Goal: Obtain resource: Download file/media

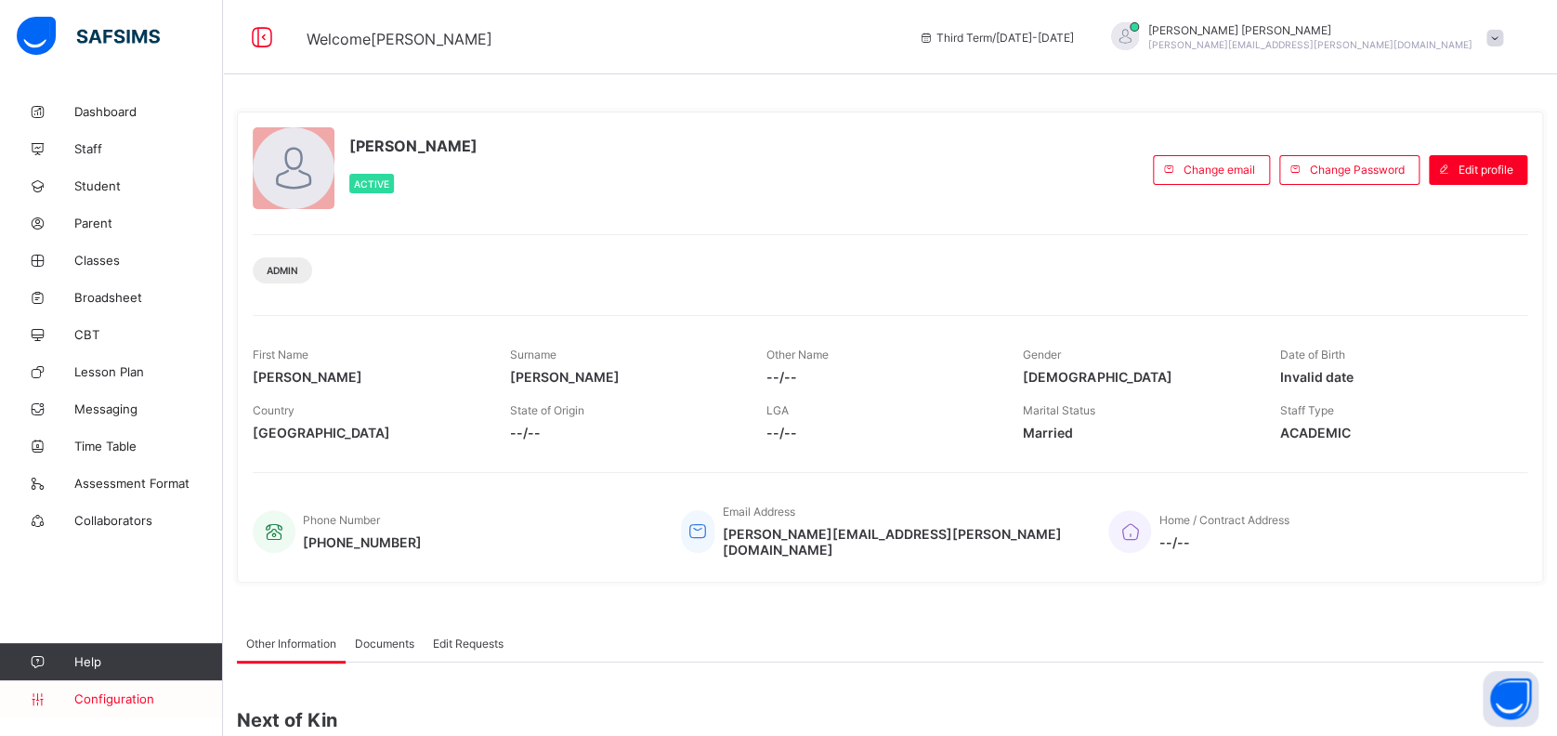
drag, startPoint x: 0, startPoint y: 0, endPoint x: 122, endPoint y: 703, distance: 713.7
click at [122, 703] on span "Configuration" at bounding box center [148, 698] width 148 height 15
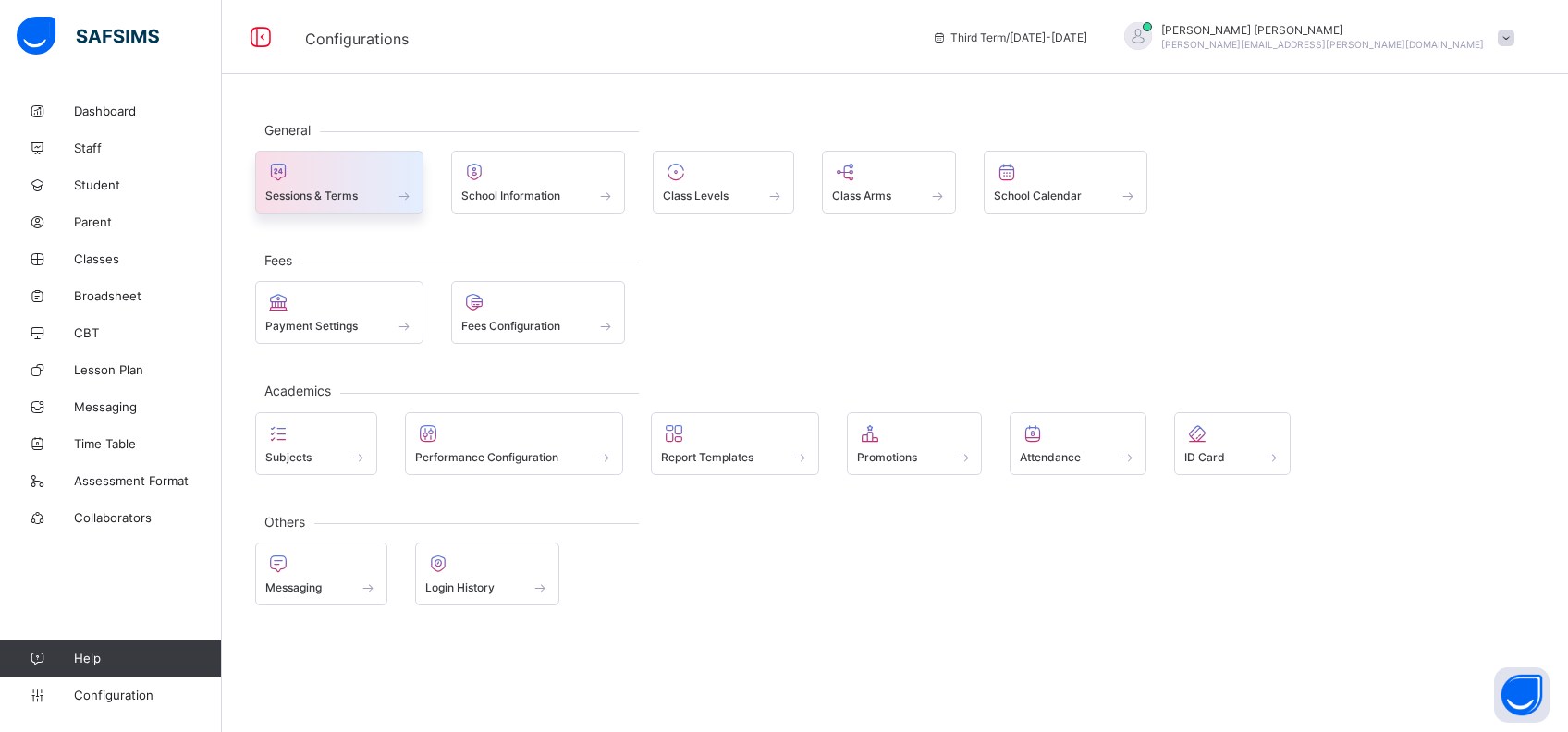
click at [330, 183] on span at bounding box center [339, 185] width 148 height 5
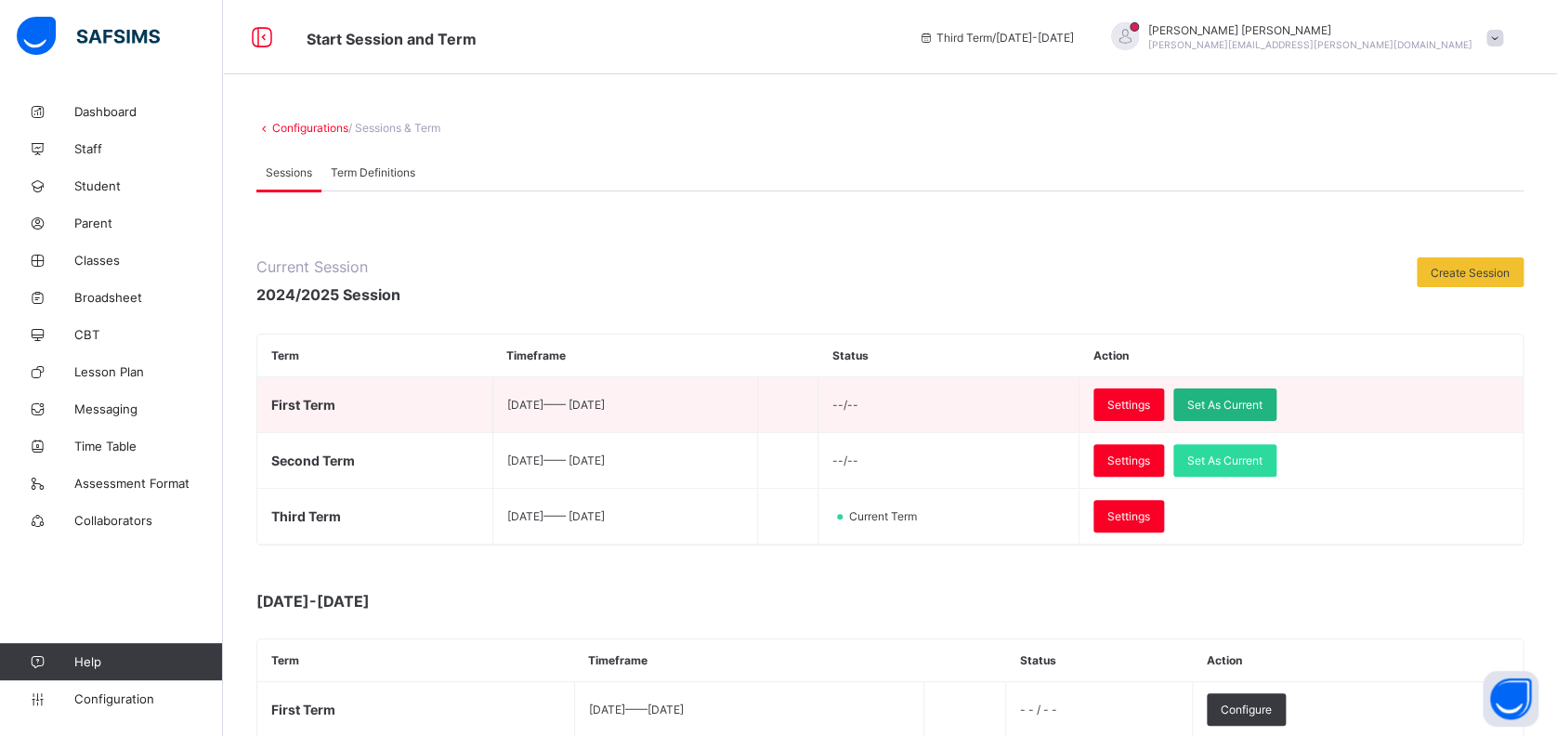
click at [1263, 394] on div "Set As Current" at bounding box center [1224, 404] width 103 height 33
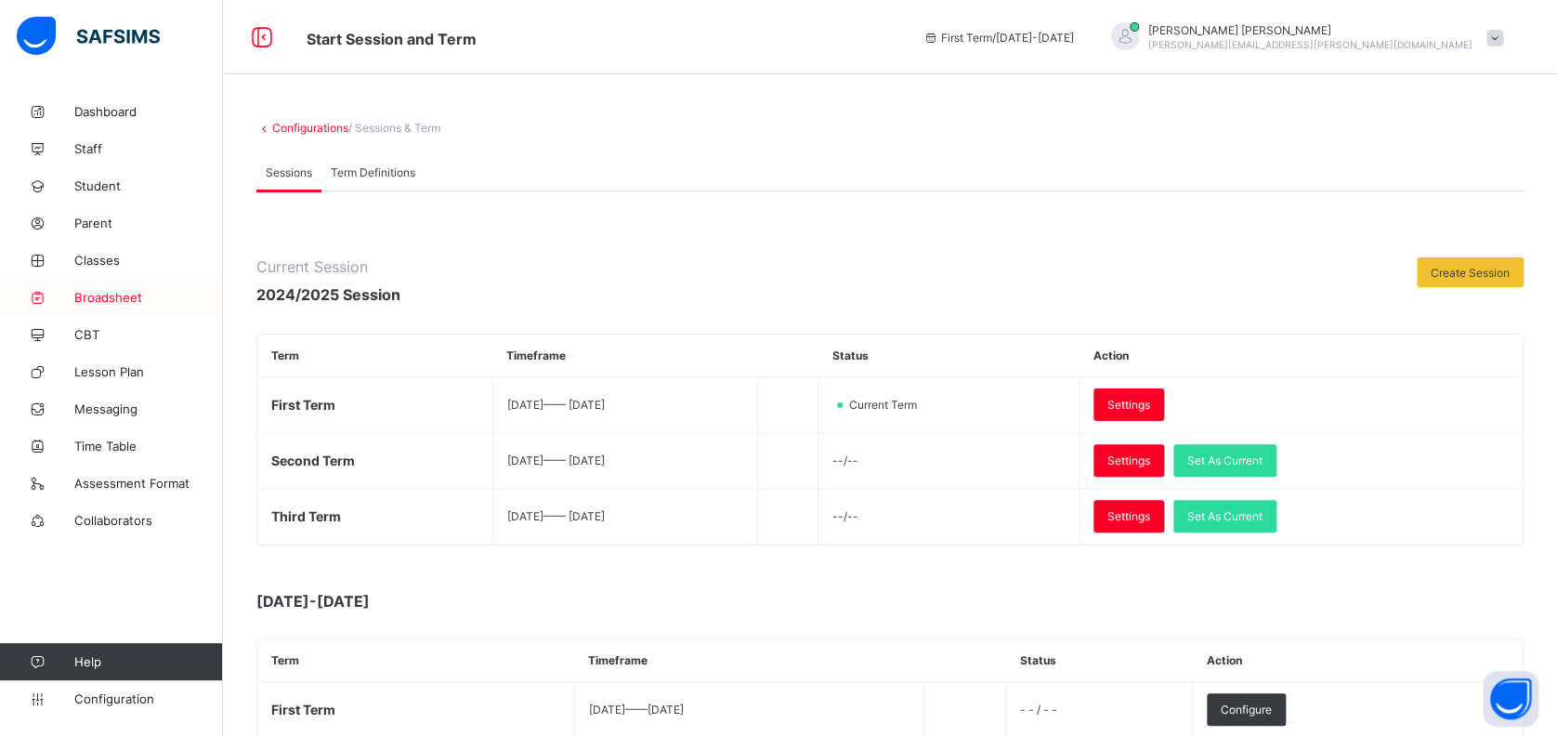
click at [119, 297] on span "Broadsheet" at bounding box center [148, 297] width 149 height 15
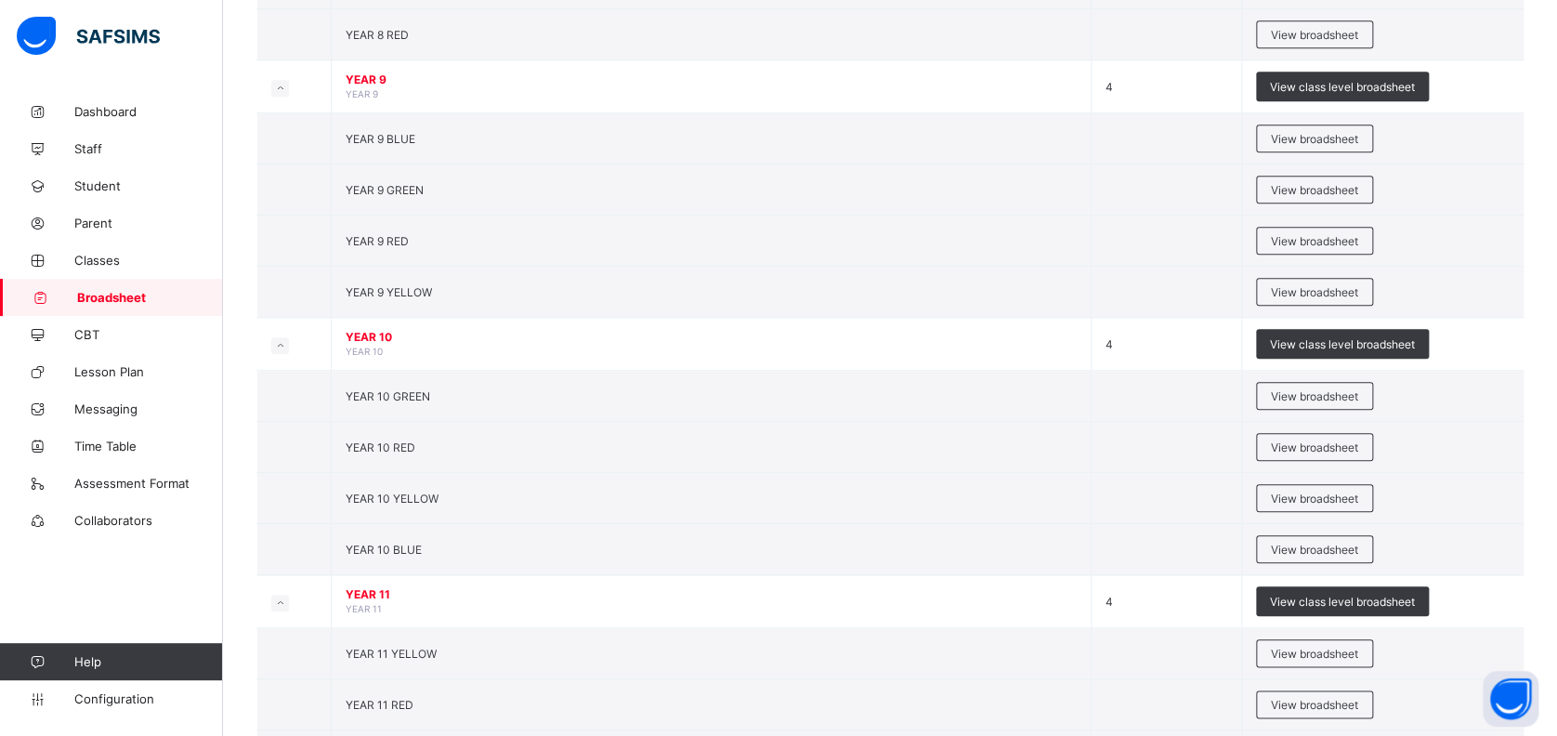
scroll to position [720, 0]
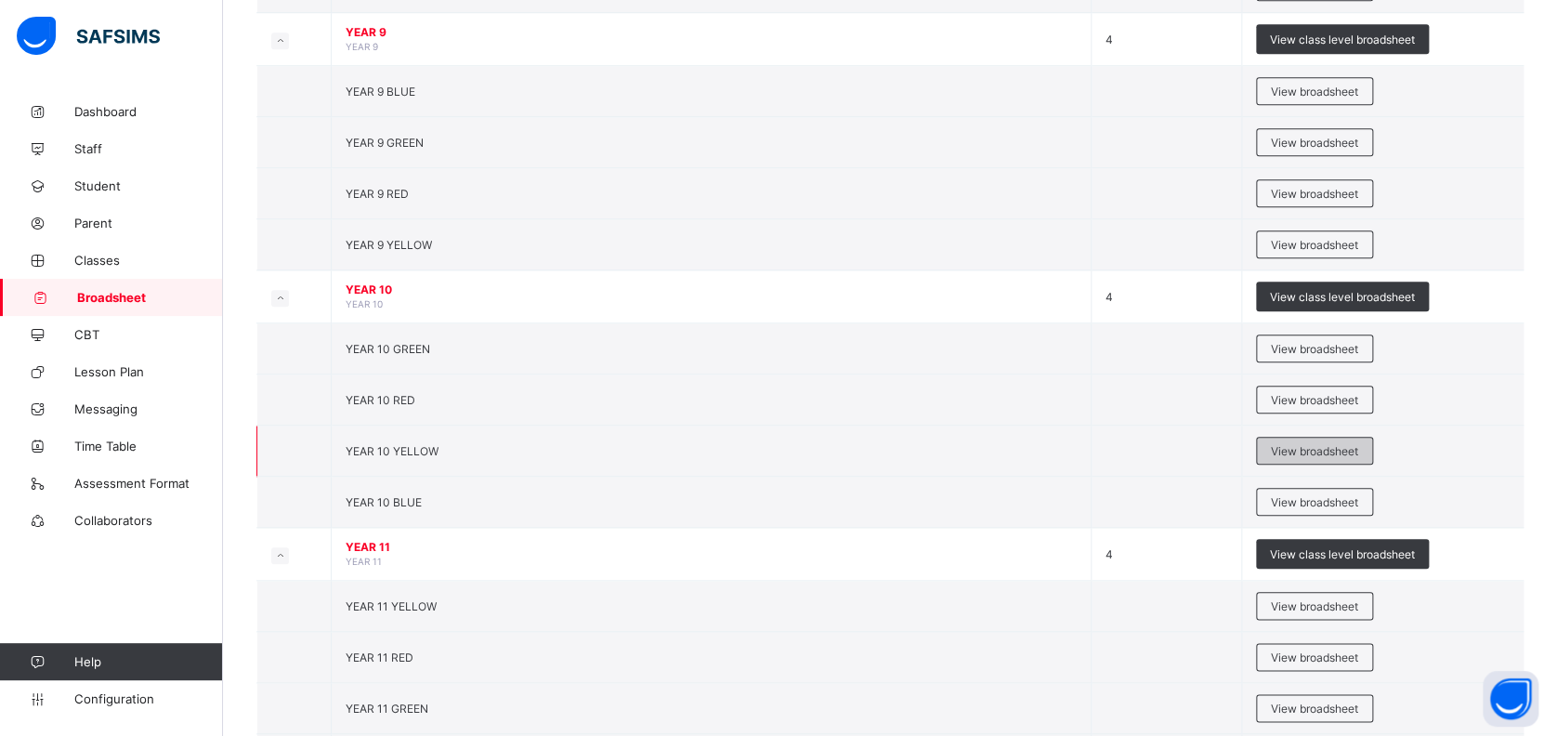
click at [1306, 444] on span "View broadsheet" at bounding box center [1314, 451] width 87 height 14
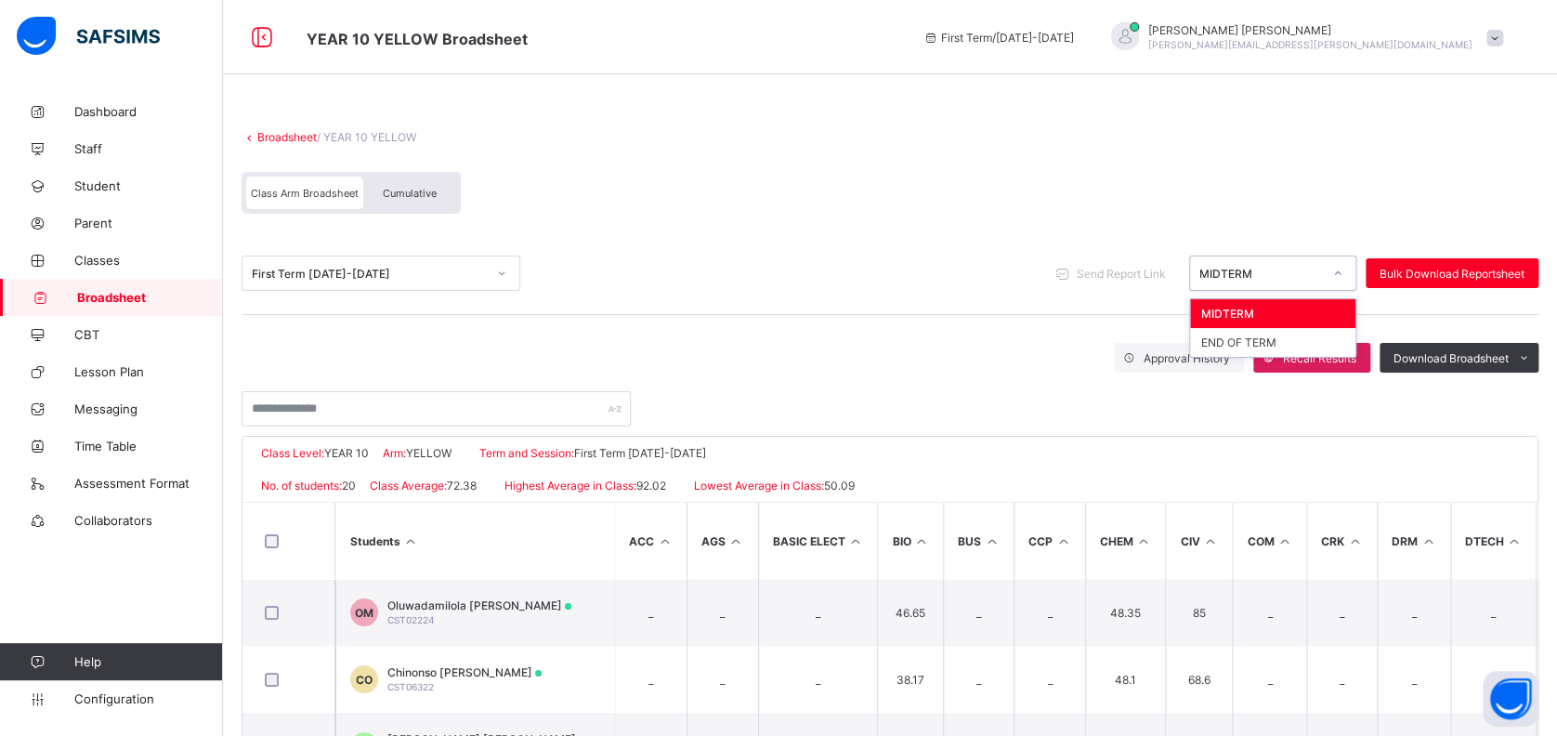
click at [1232, 276] on div "MIDTERM" at bounding box center [1260, 274] width 123 height 14
click at [1250, 339] on div "END OF TERM" at bounding box center [1272, 342] width 165 height 29
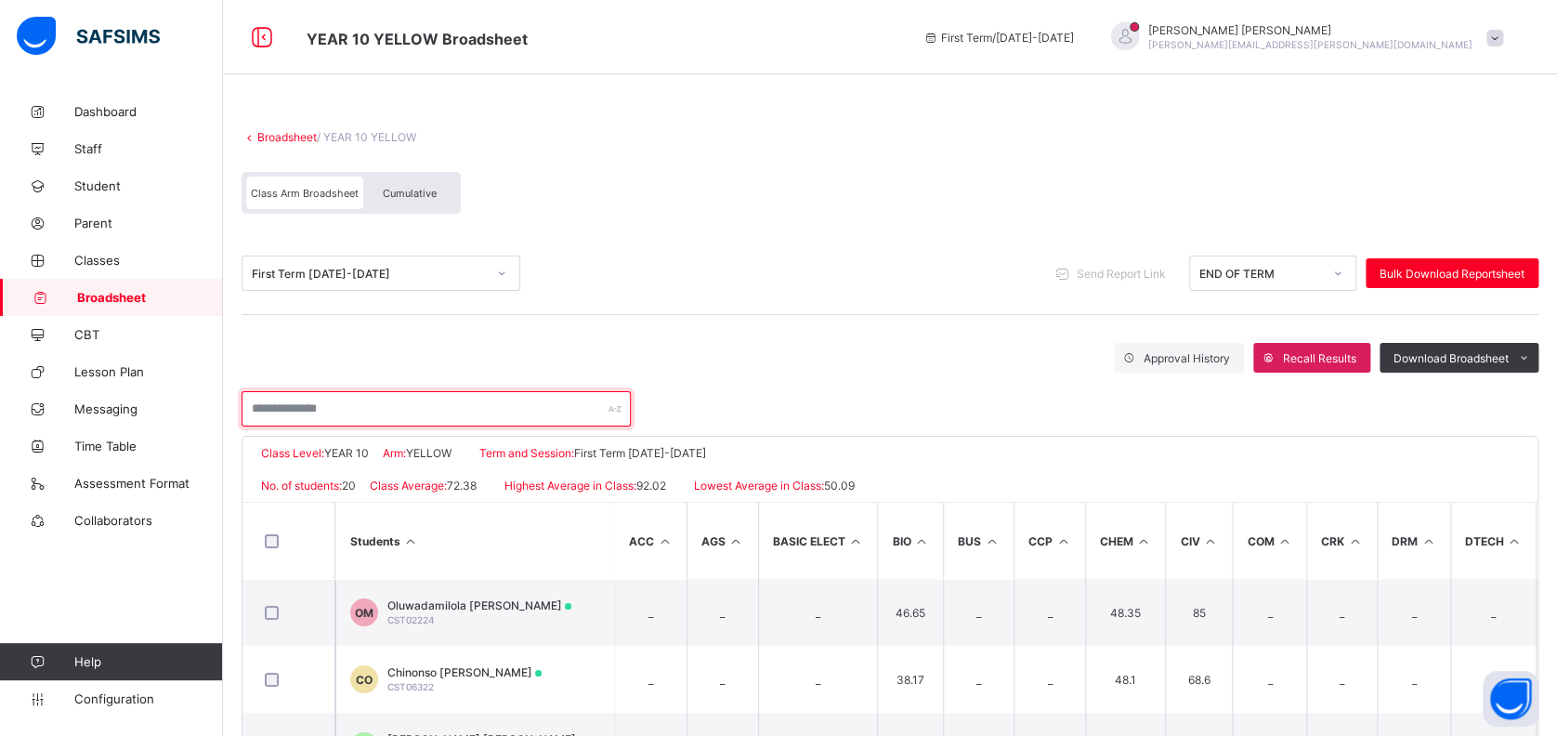
click at [452, 414] on input "text" at bounding box center [436, 408] width 389 height 35
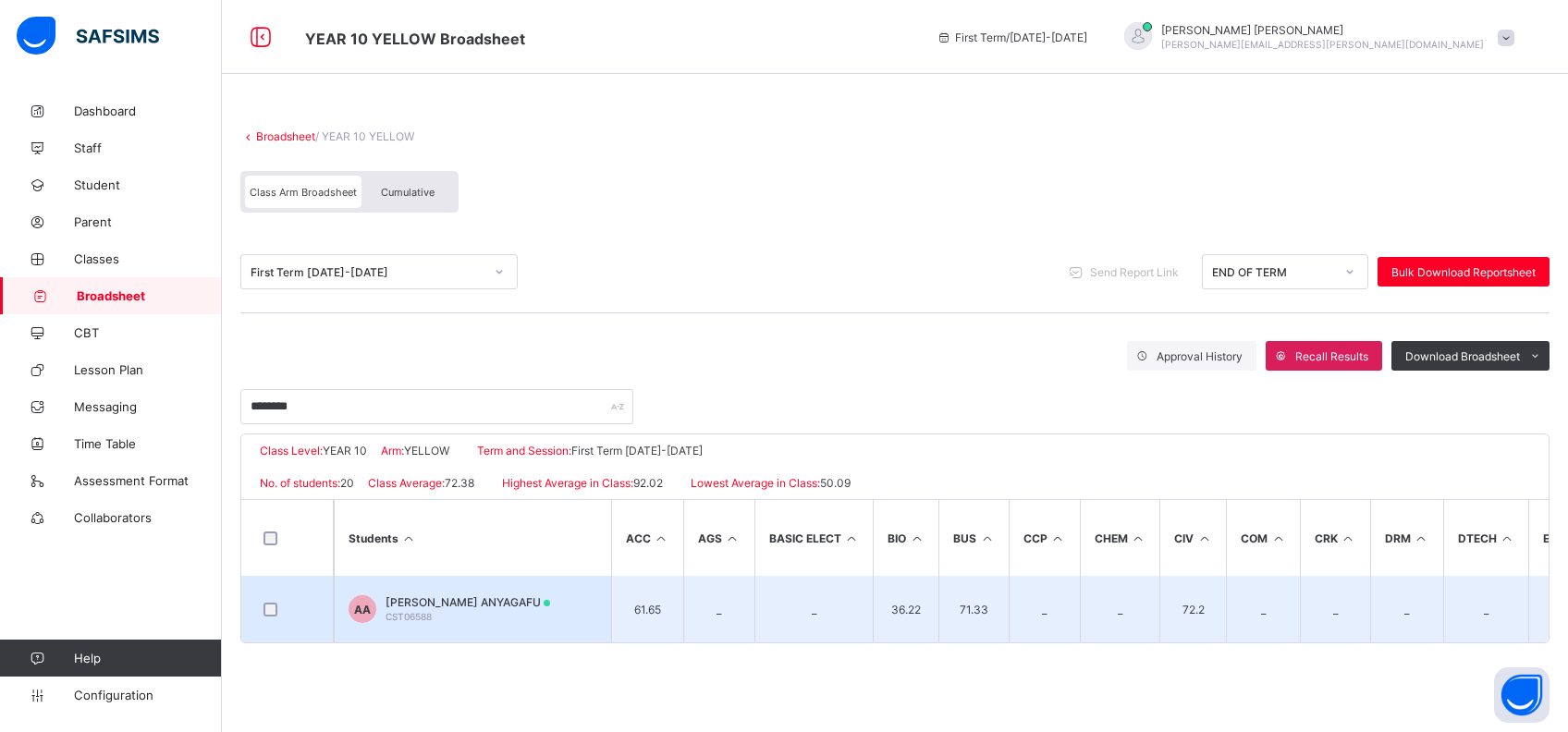
click at [562, 607] on td "AA Afam Nelson ANYAGAFU CST06588" at bounding box center [472, 609] width 278 height 67
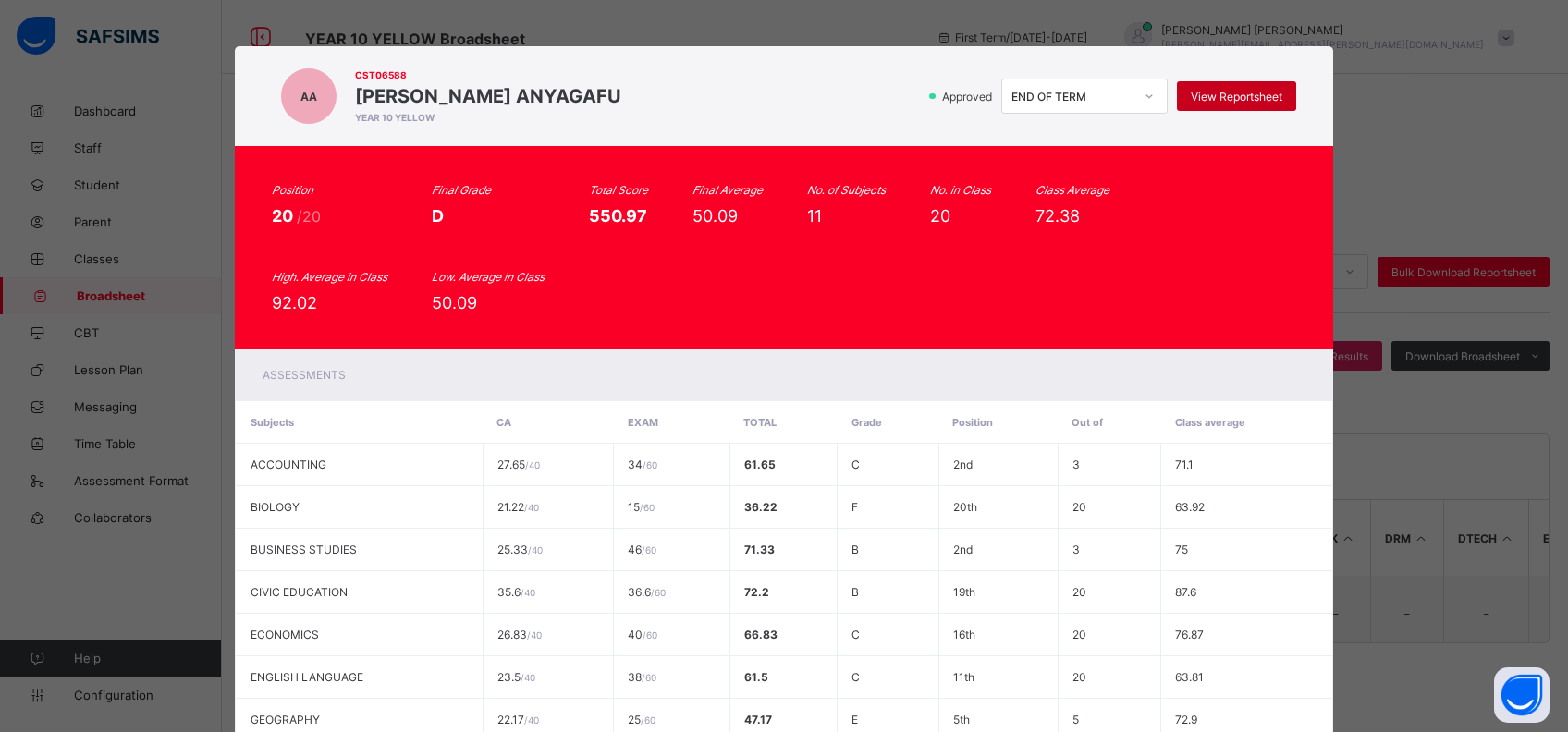
click at [1228, 96] on span "View Reportsheet" at bounding box center [1237, 96] width 92 height 14
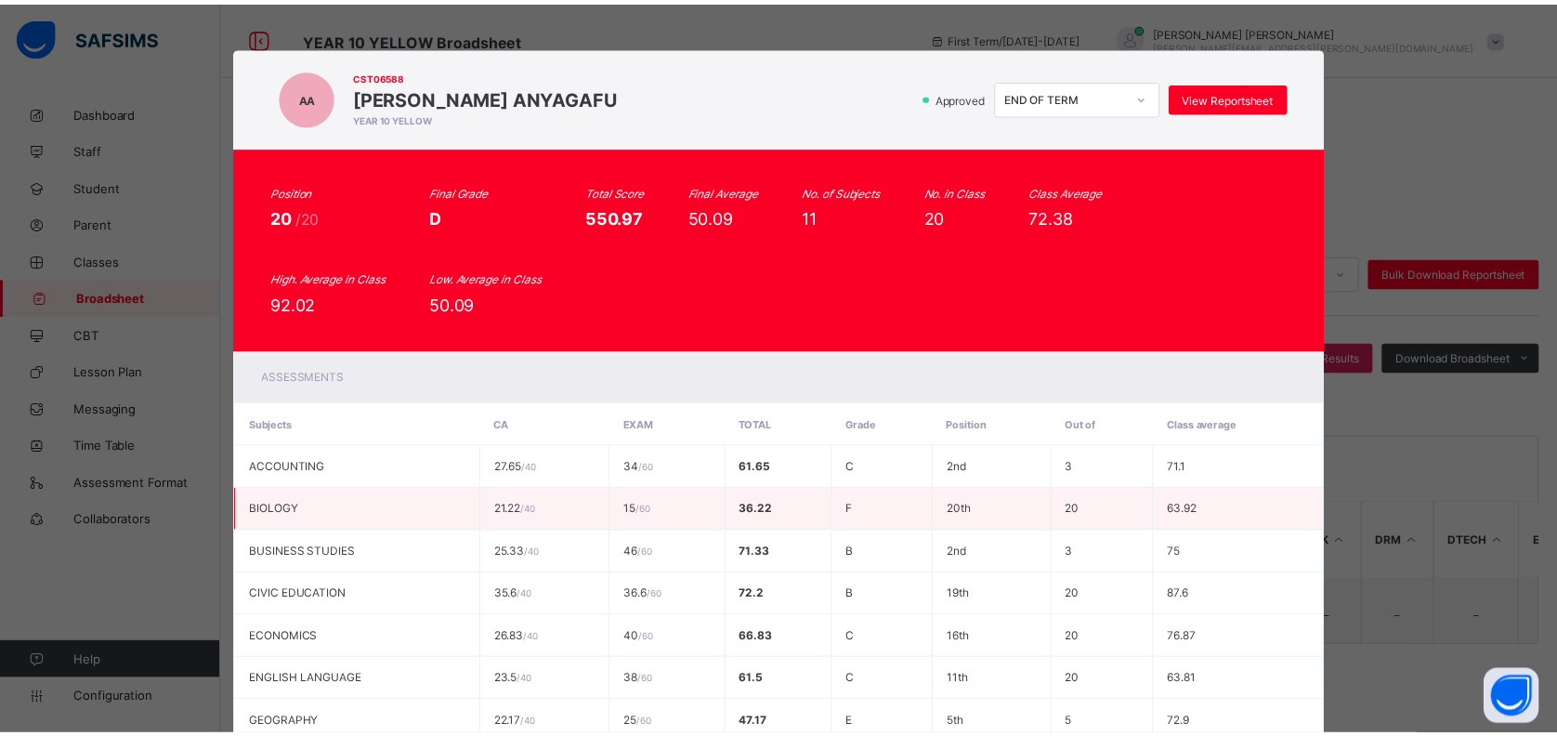
scroll to position [401, 0]
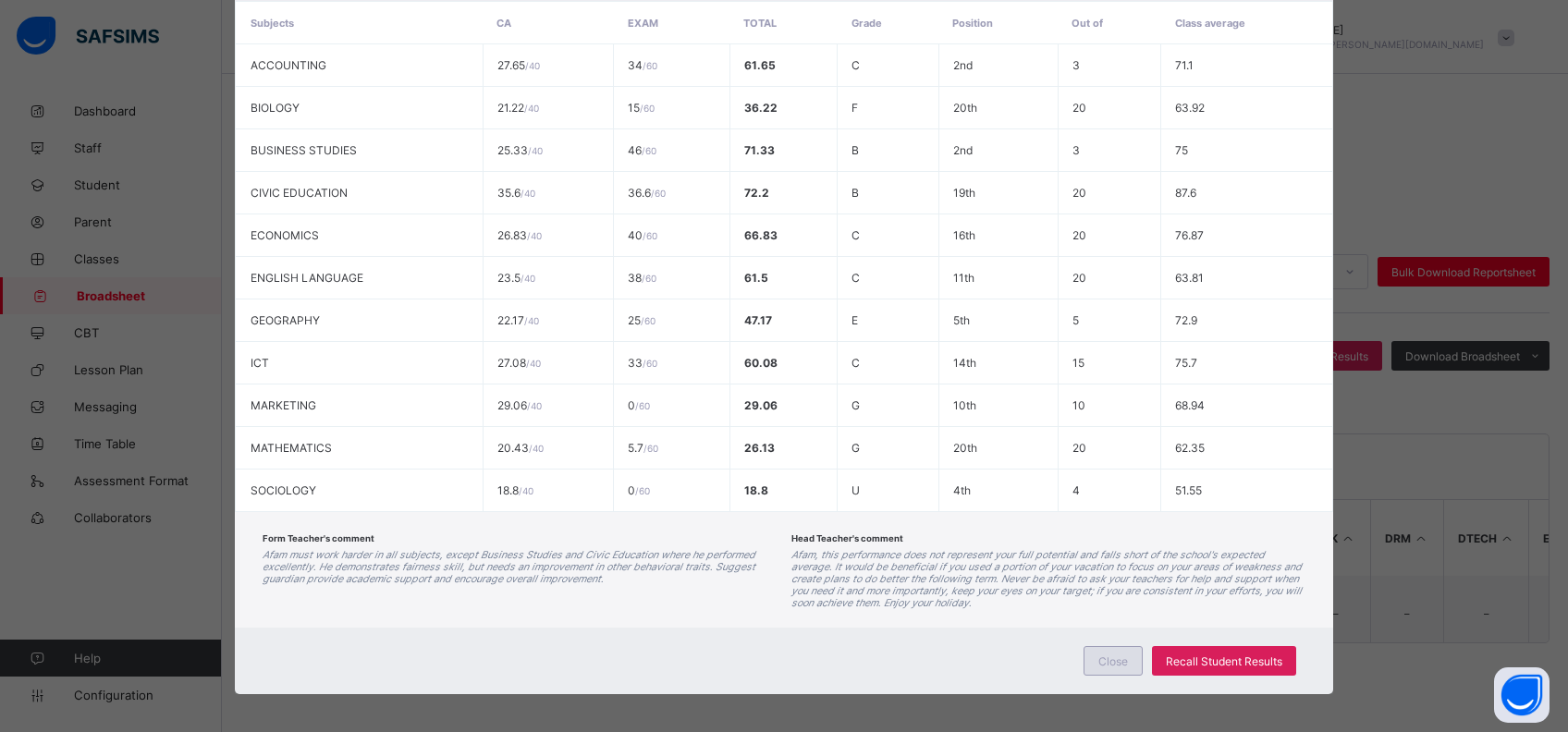
click at [1103, 654] on span "Close" at bounding box center [1113, 661] width 30 height 14
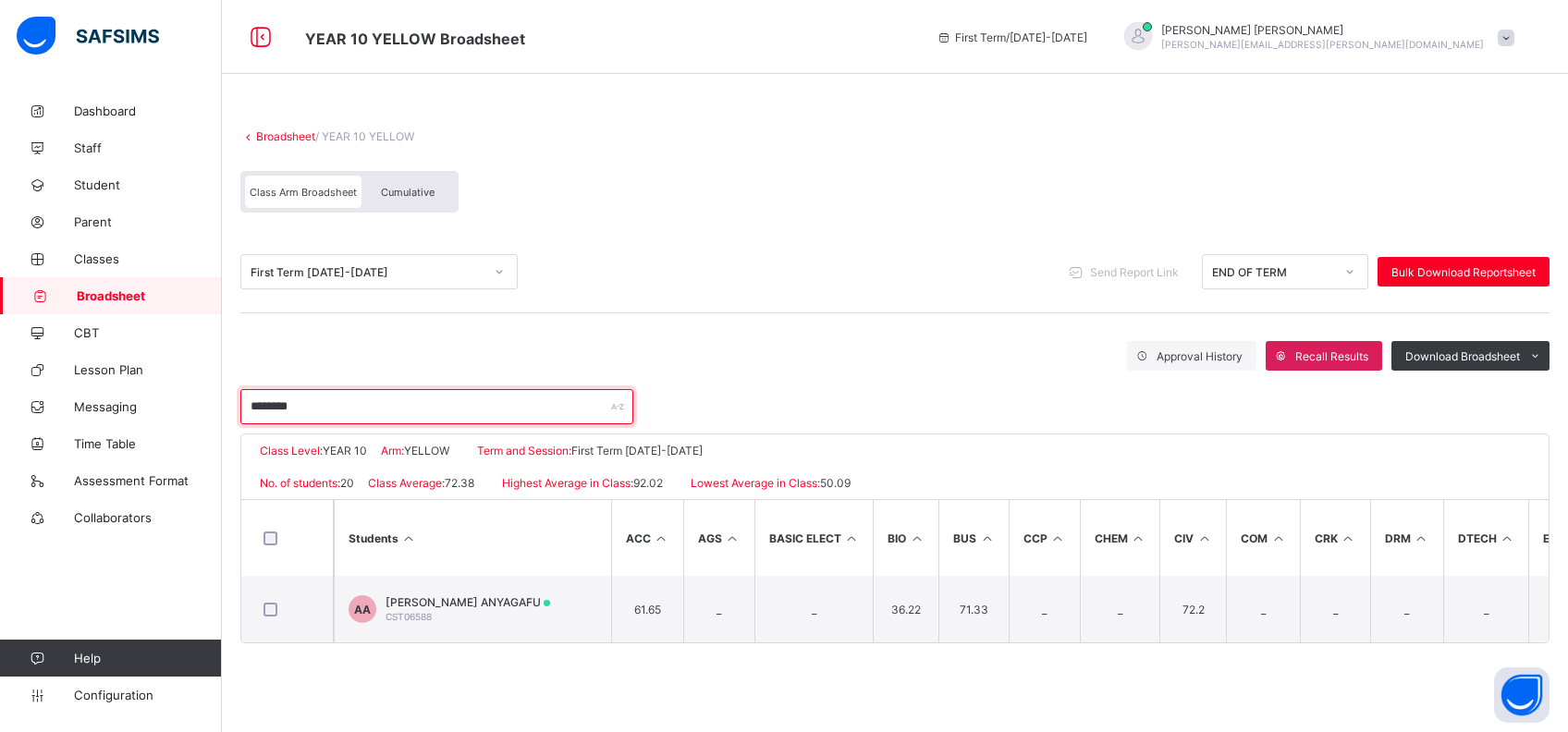
click at [426, 410] on input "********" at bounding box center [437, 406] width 393 height 35
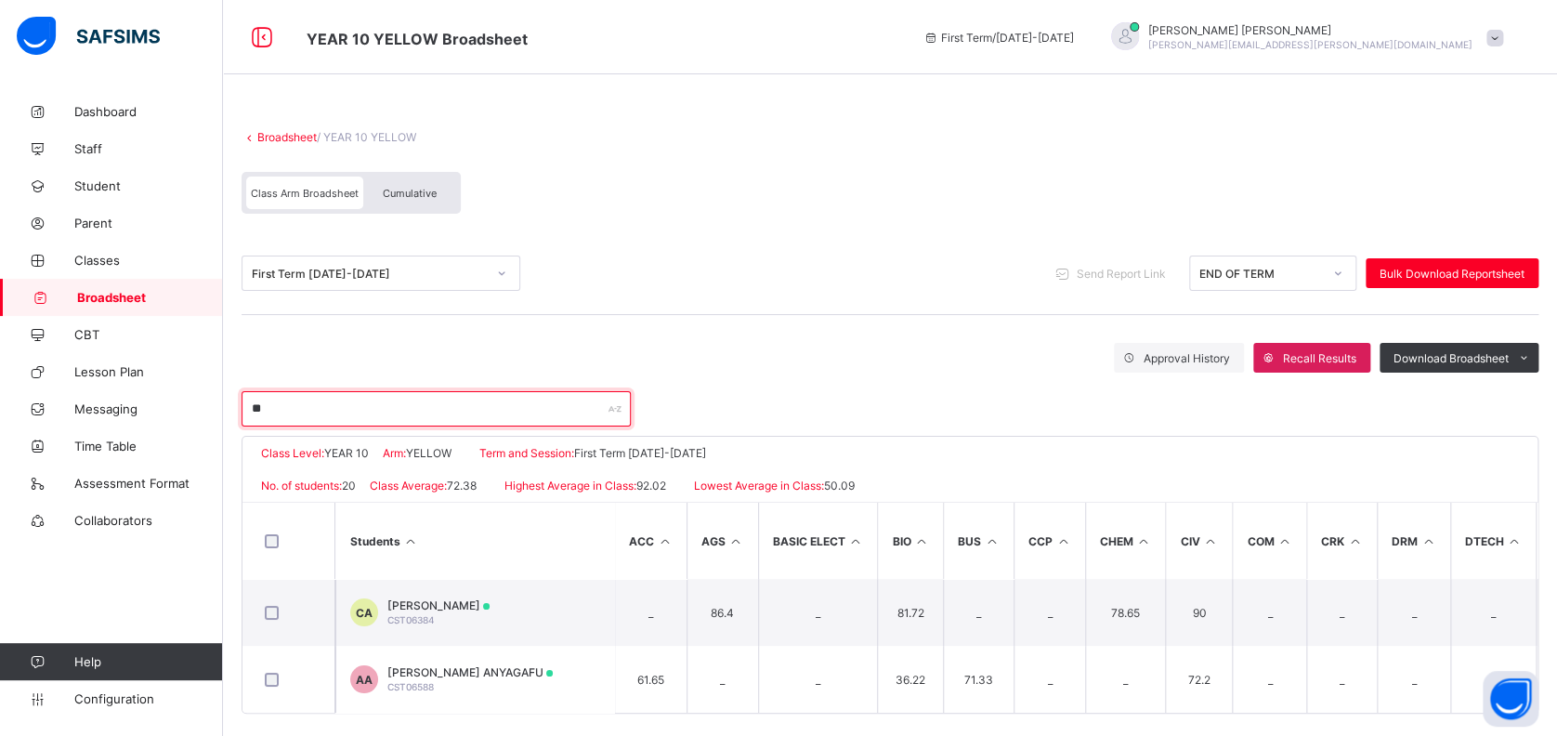
type input "*"
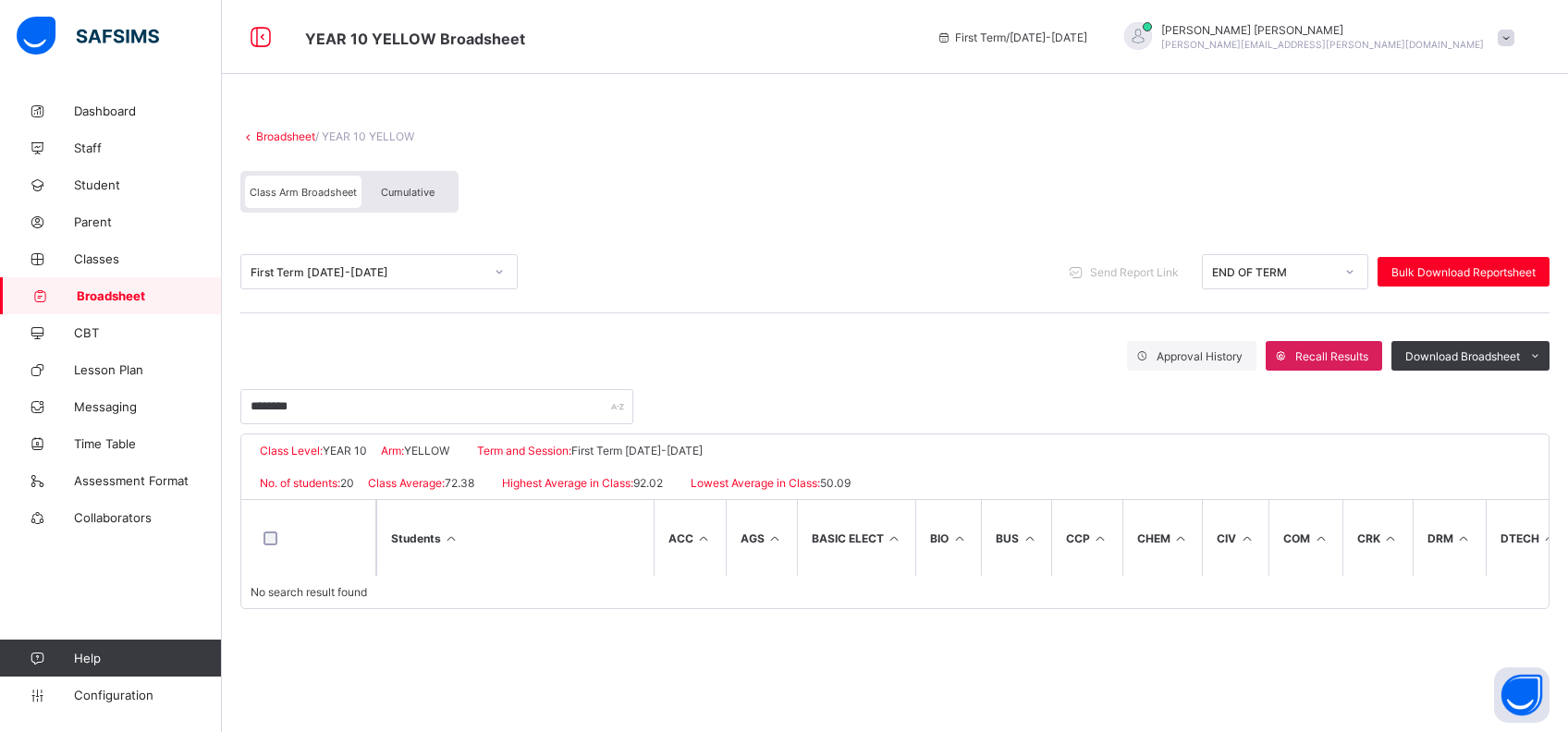
click at [748, 645] on div "Broadsheet / YEAR 10 YELLOW Class Arm Broadsheet Cumulative First Term 2024-202…" at bounding box center [894, 369] width 1346 height 553
click at [374, 407] on input "********" at bounding box center [437, 406] width 393 height 35
type input "**********"
click at [636, 352] on div "Approval History Recall Results Download Broadsheet PDF Excel sheet" at bounding box center [894, 356] width 1308 height 30
click at [805, 657] on div "**********" at bounding box center [894, 366] width 1346 height 732
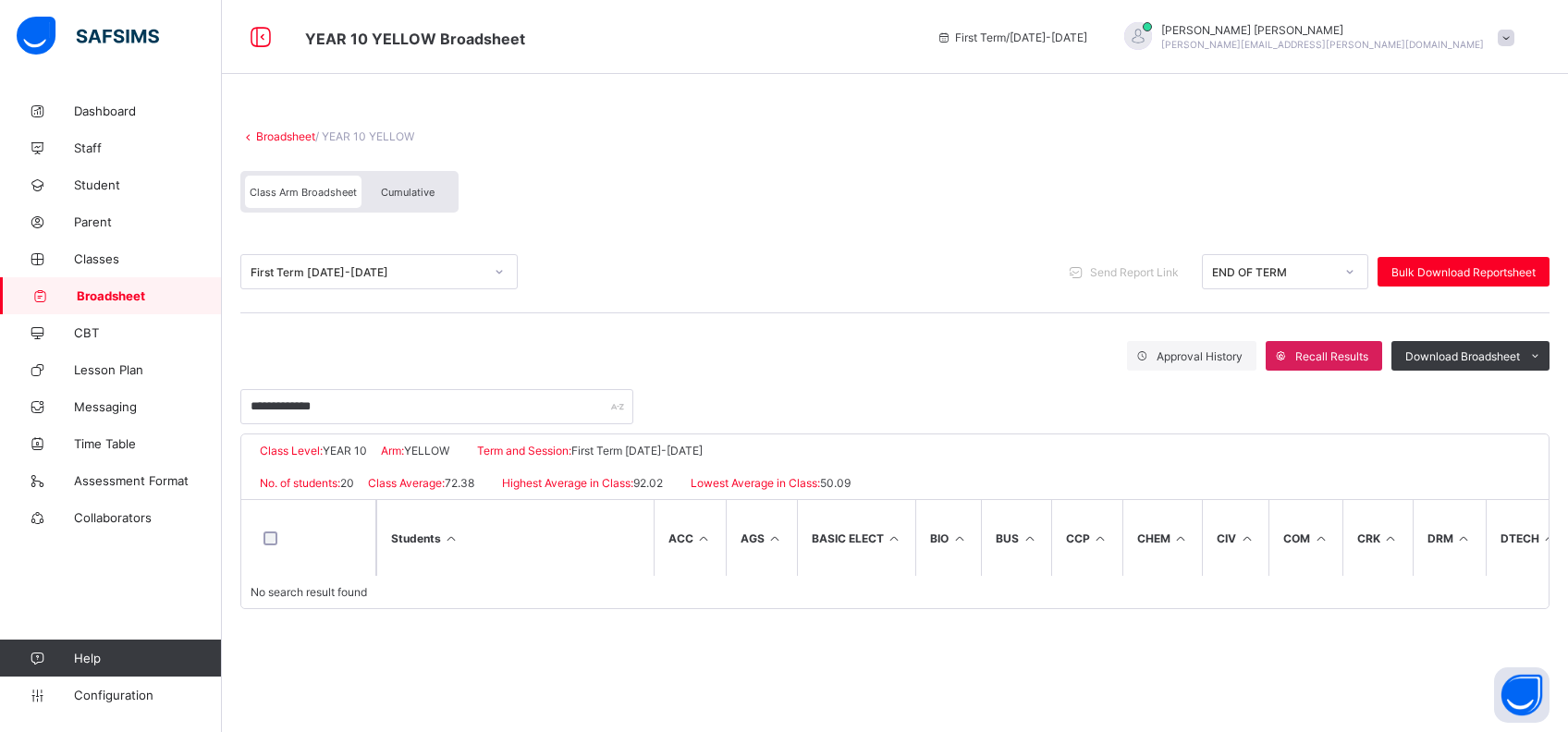
click at [540, 319] on div "**********" at bounding box center [894, 327] width 1308 height 193
click at [123, 294] on span "Broadsheet" at bounding box center [149, 295] width 145 height 15
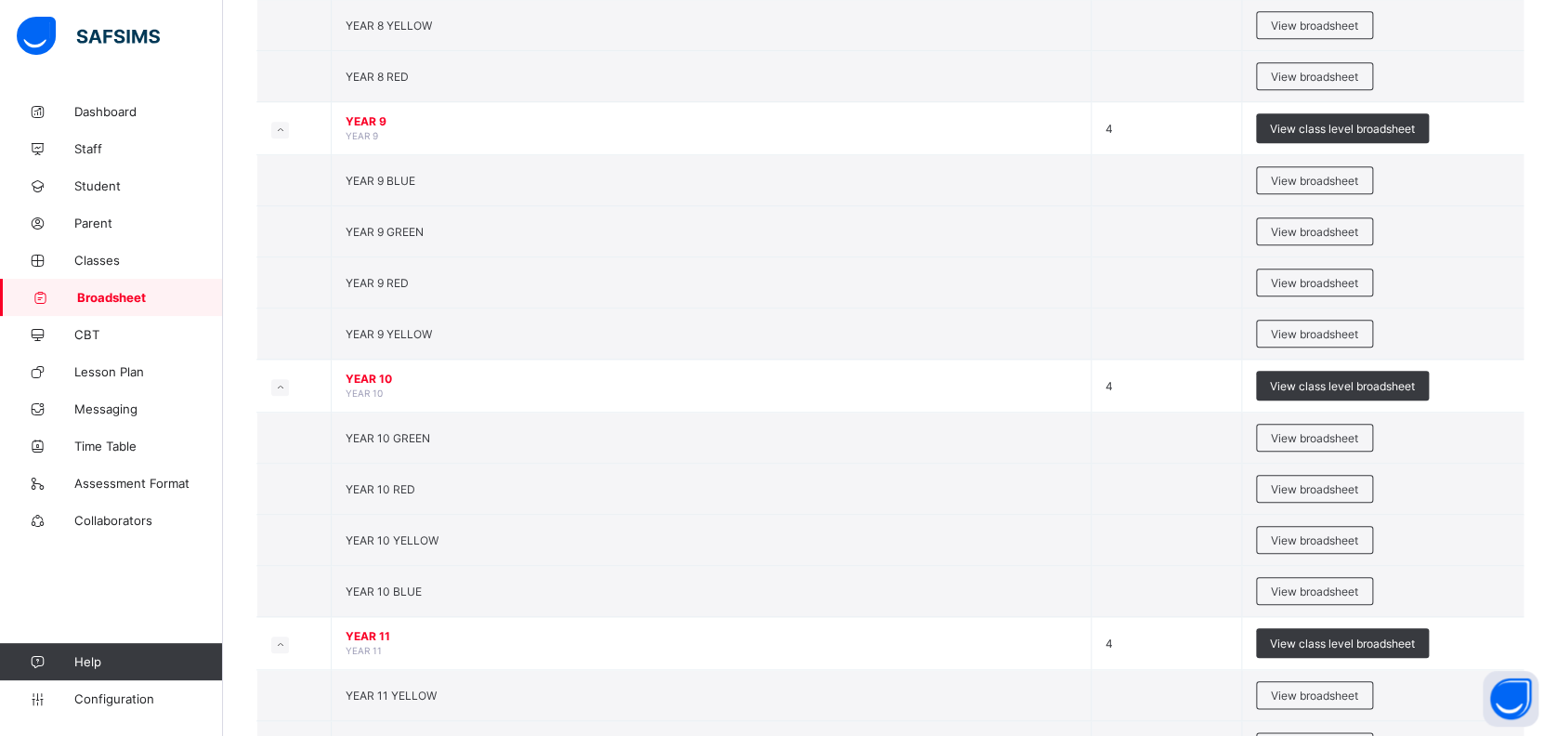
scroll to position [629, 0]
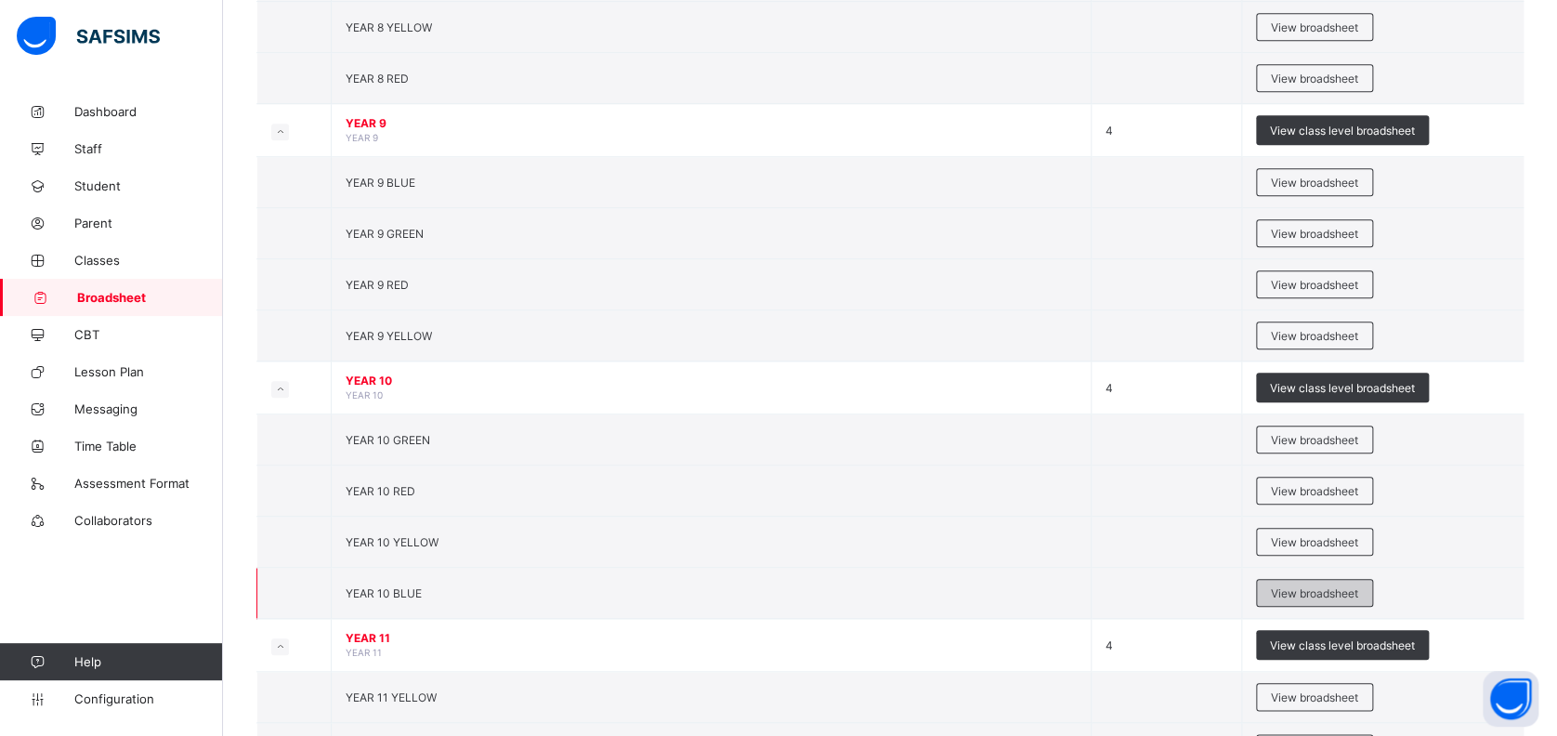
click at [1339, 587] on span "View broadsheet" at bounding box center [1314, 593] width 87 height 14
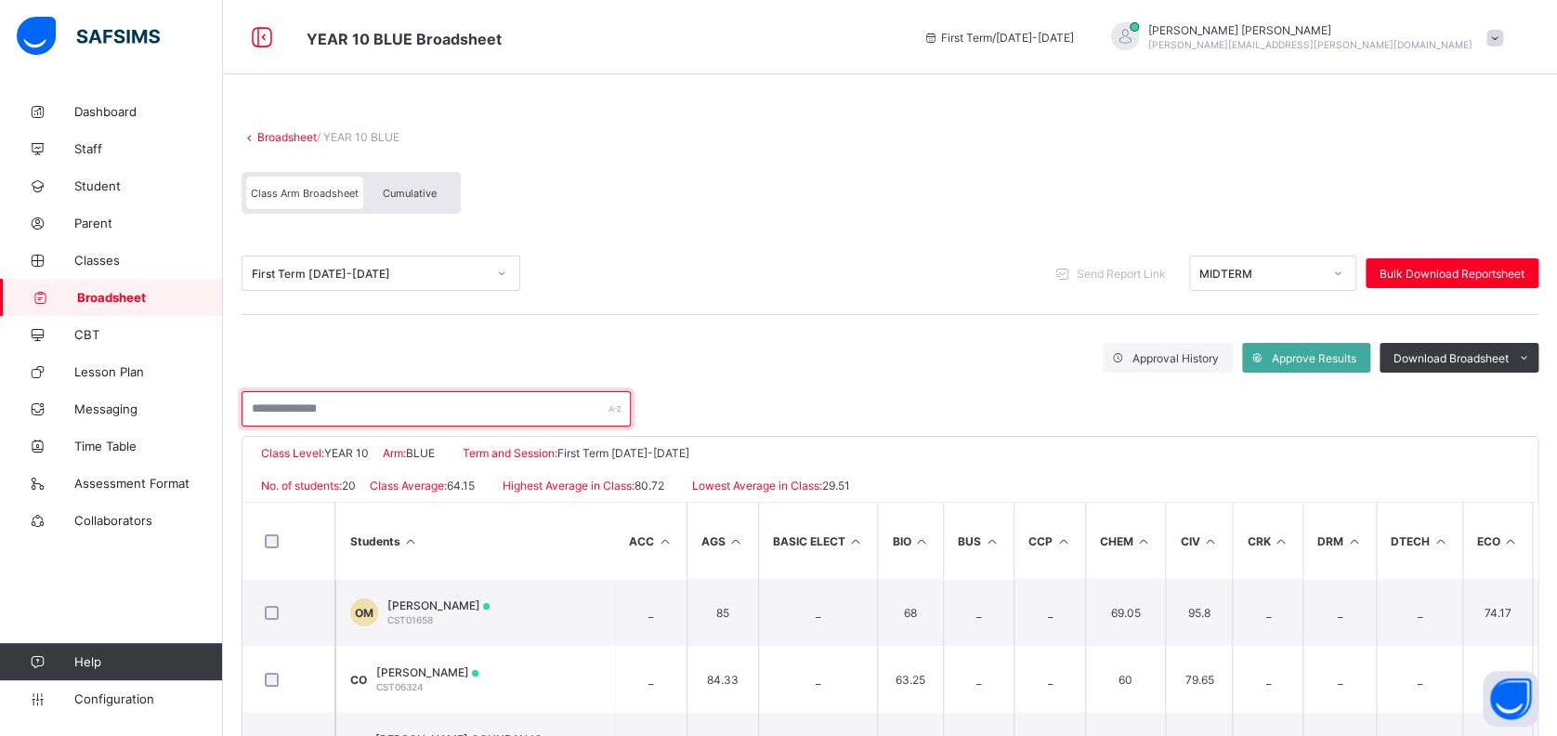
click at [484, 410] on input "text" at bounding box center [436, 408] width 389 height 35
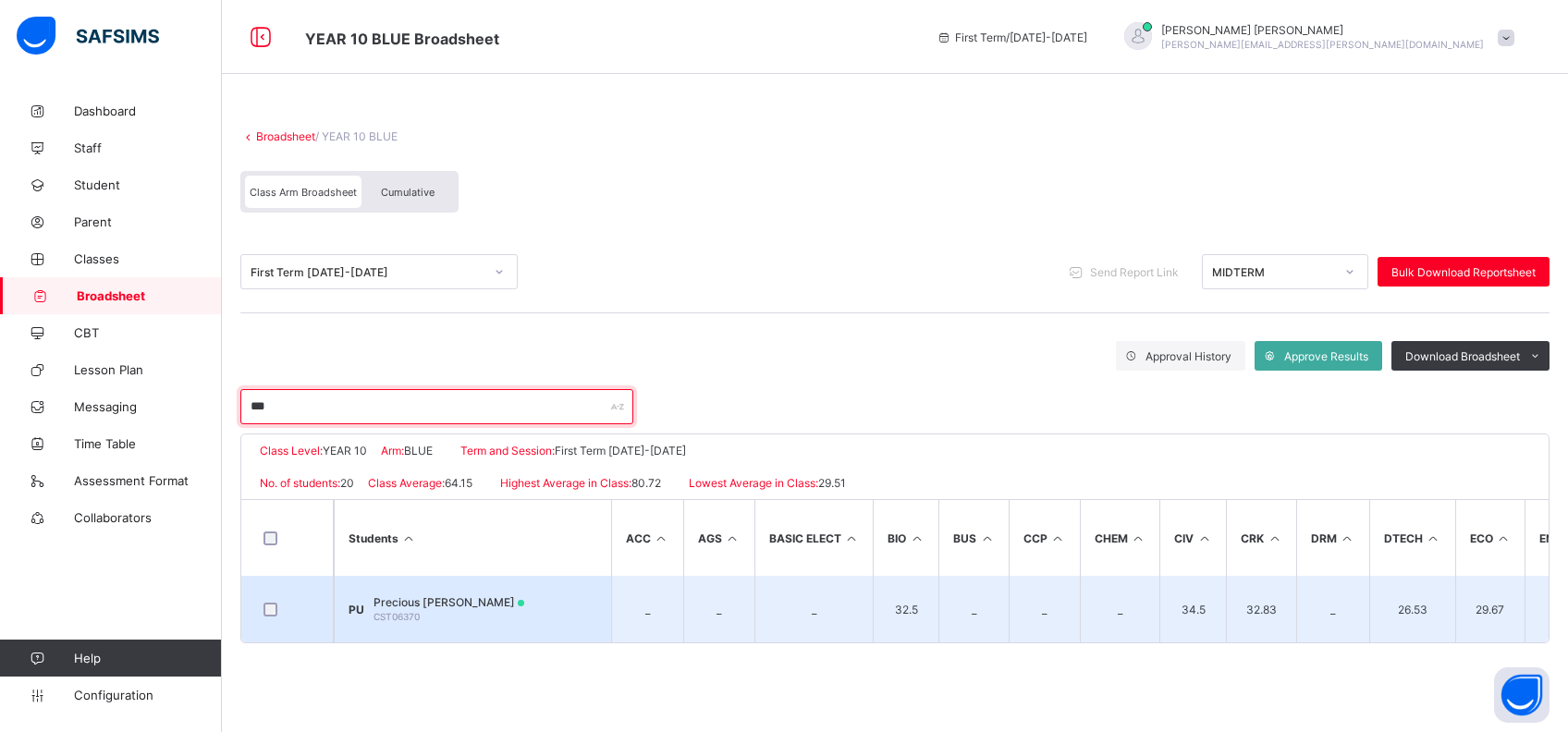
type input "***"
click at [462, 605] on span "Precious Ifunanya UGOH" at bounding box center [448, 602] width 150 height 14
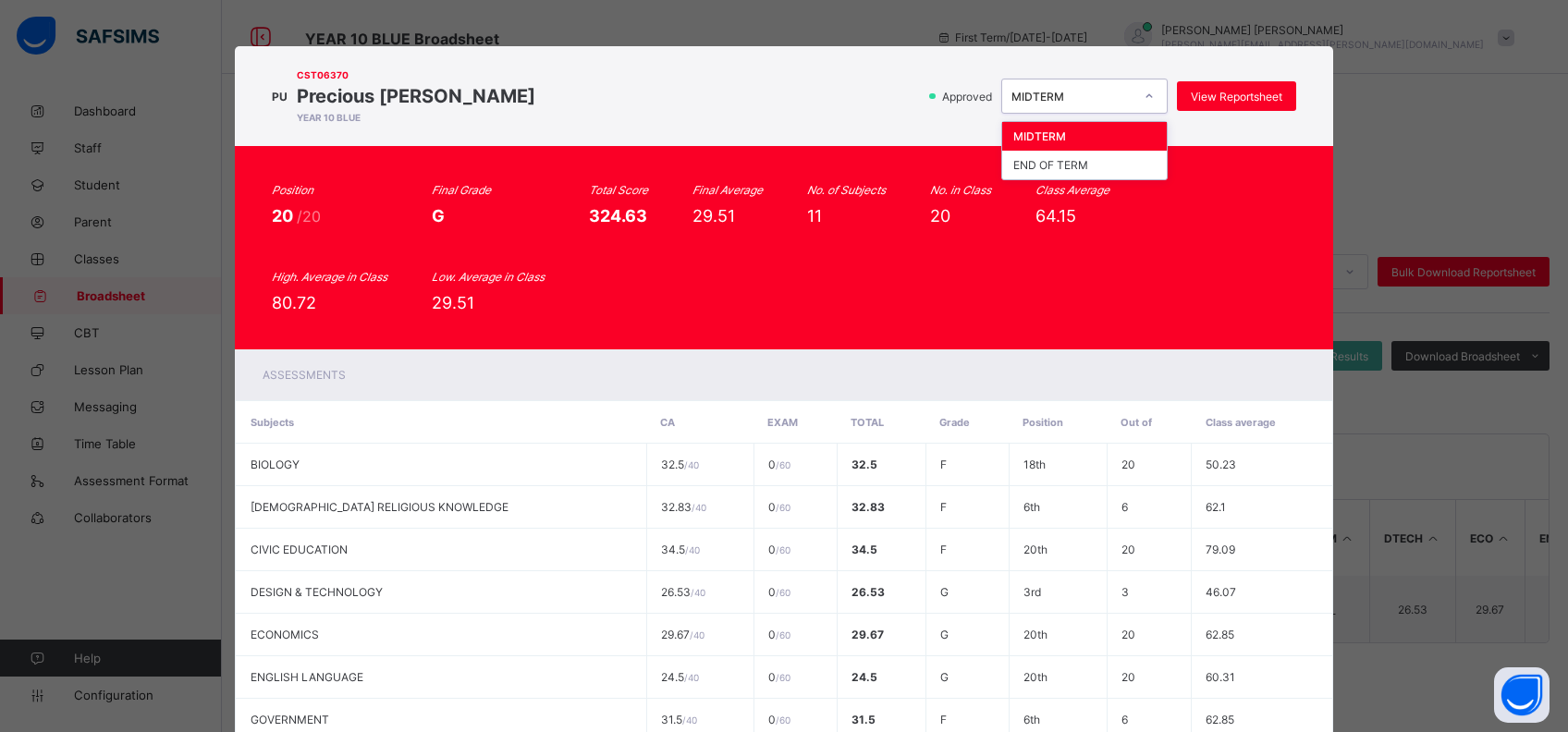
click at [1058, 91] on div "MIDTERM" at bounding box center [1072, 96] width 122 height 14
click at [1048, 162] on div "END OF TERM" at bounding box center [1083, 164] width 164 height 29
drag, startPoint x: 861, startPoint y: 73, endPoint x: 735, endPoint y: 87, distance: 126.8
click at [735, 87] on div "PU CST06370 Precious Ifunanya UGOH YEAR 10 BLUE Approved END OF TERM View Repor…" at bounding box center [783, 95] width 1023 height 63
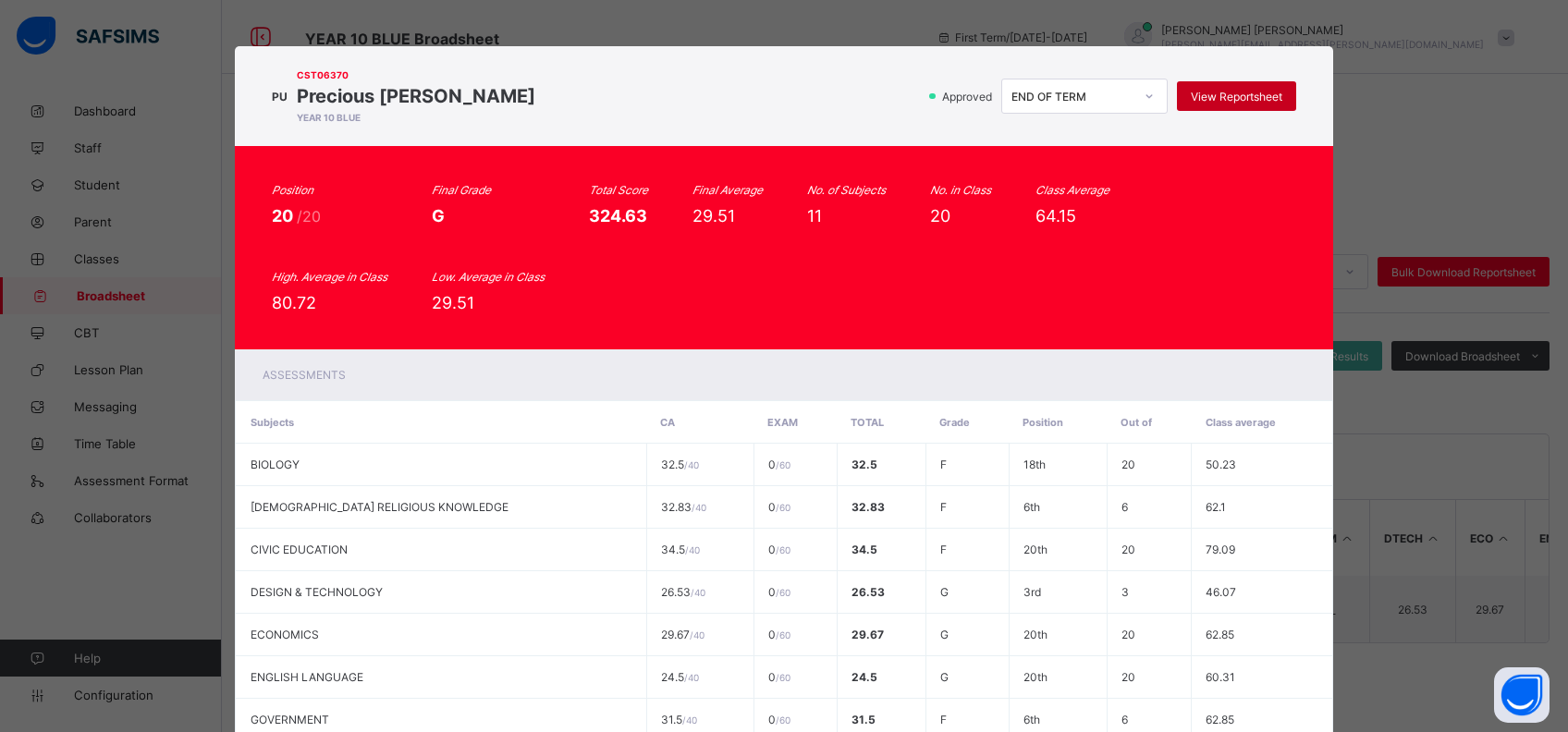
click at [1235, 90] on span "View Reportsheet" at bounding box center [1237, 96] width 92 height 14
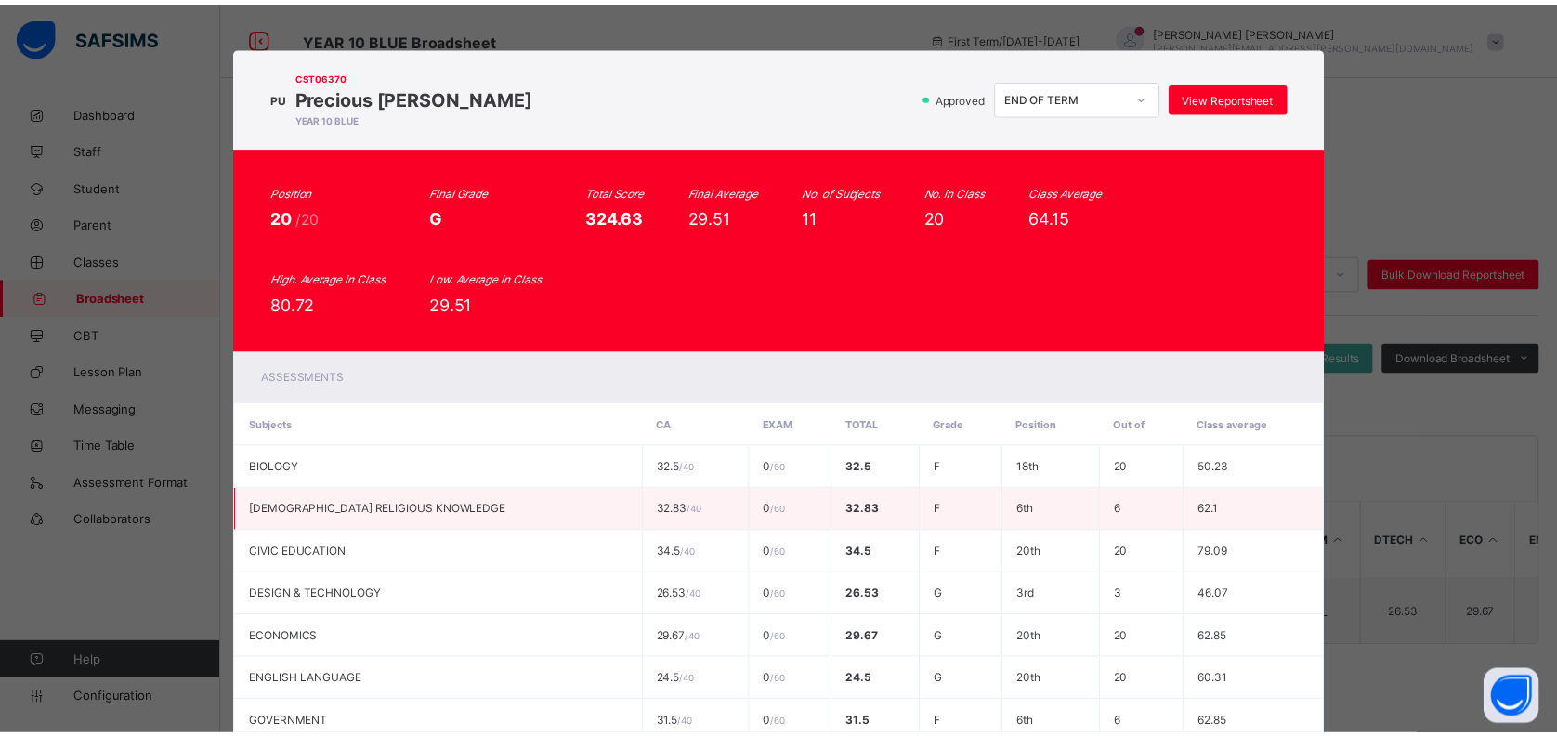
scroll to position [351, 0]
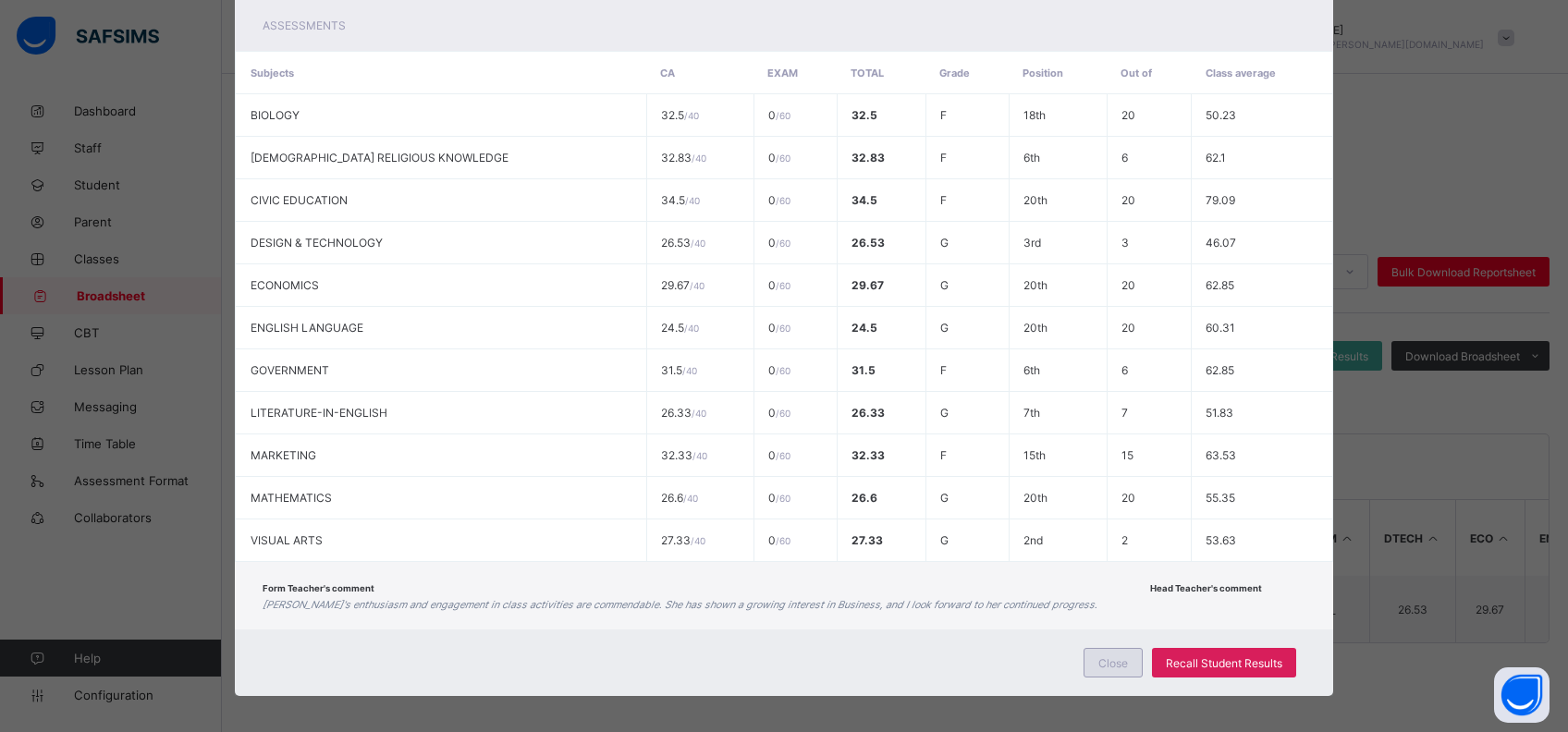
click at [1099, 656] on span "Close" at bounding box center [1113, 663] width 30 height 14
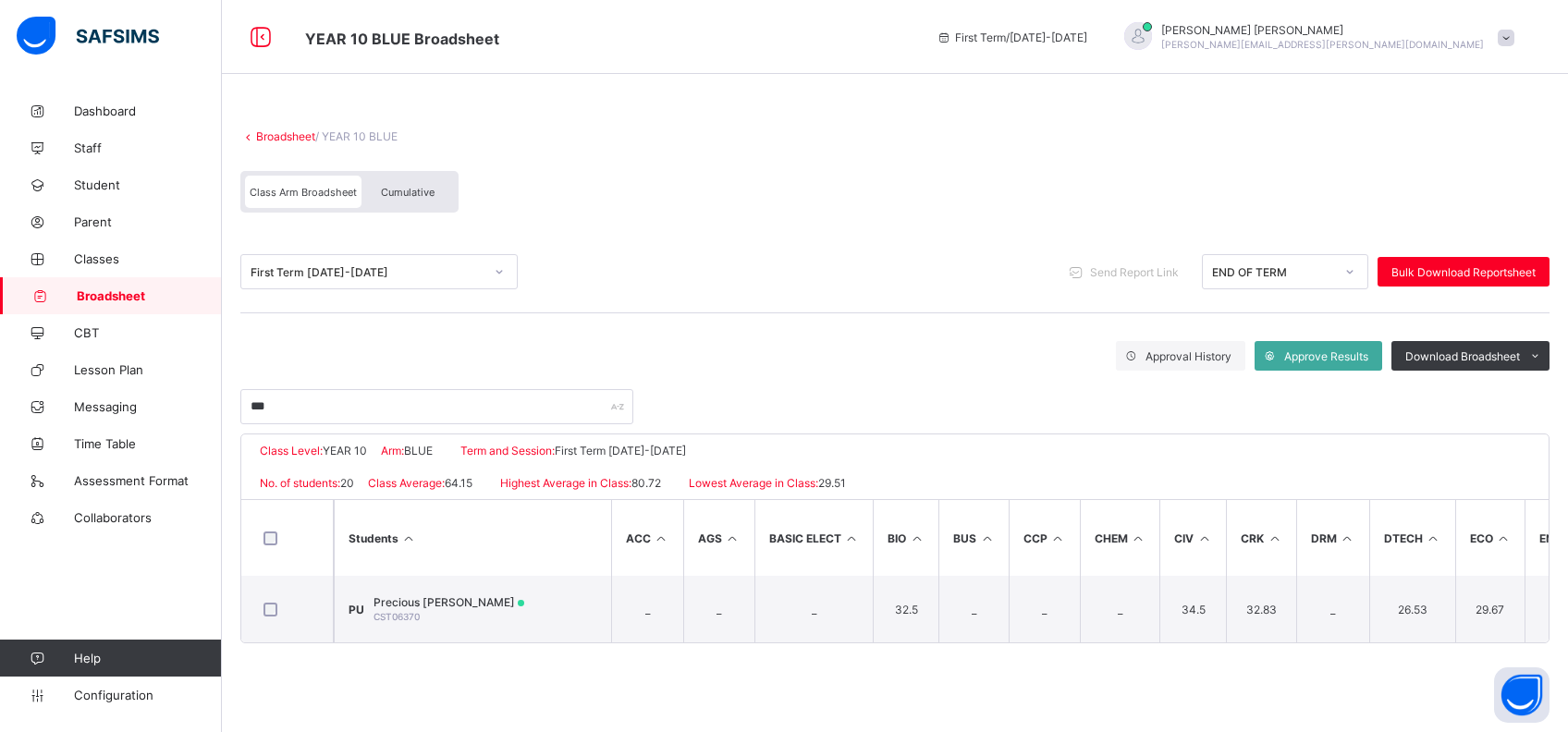
click at [110, 290] on span "Broadsheet" at bounding box center [149, 295] width 145 height 15
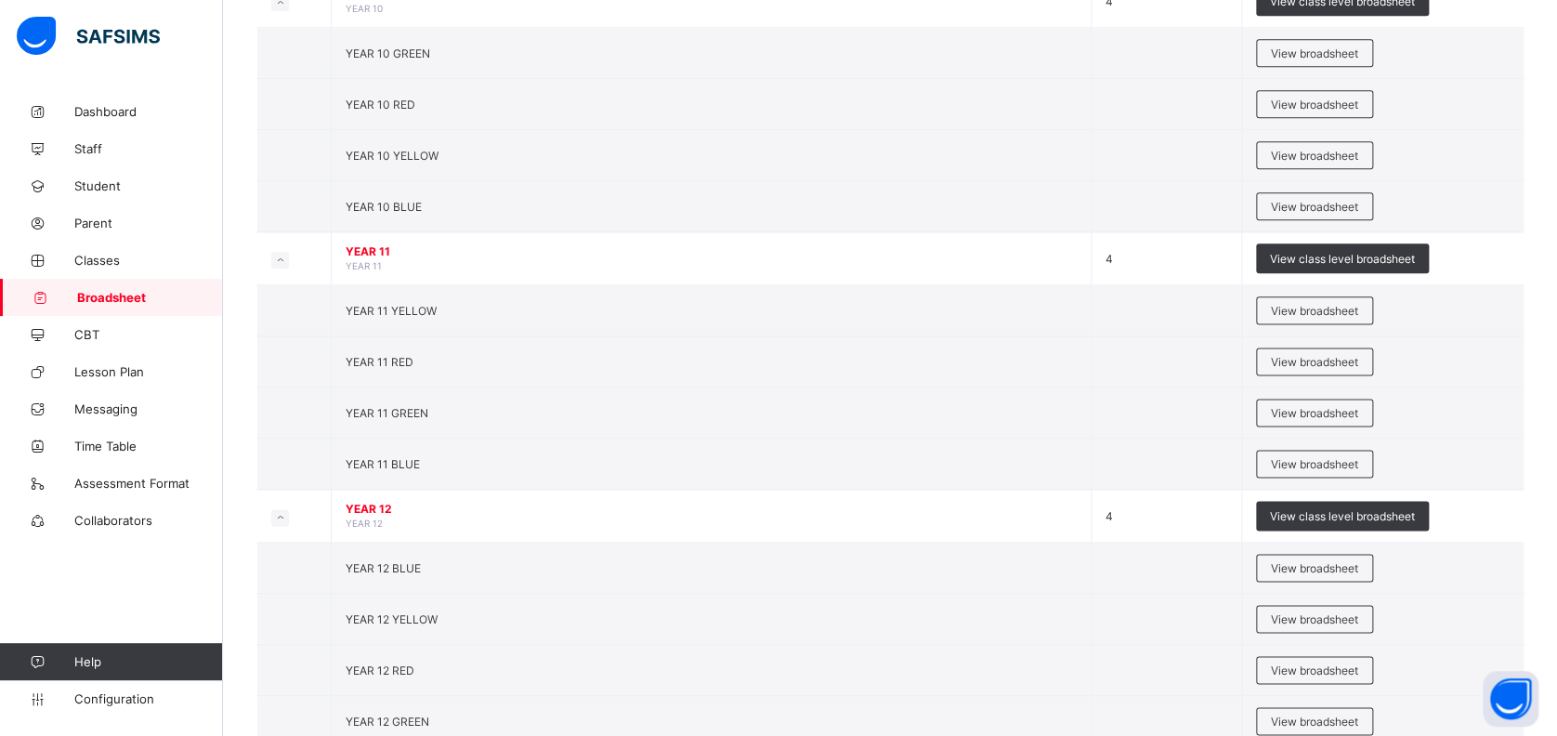
scroll to position [1019, 0]
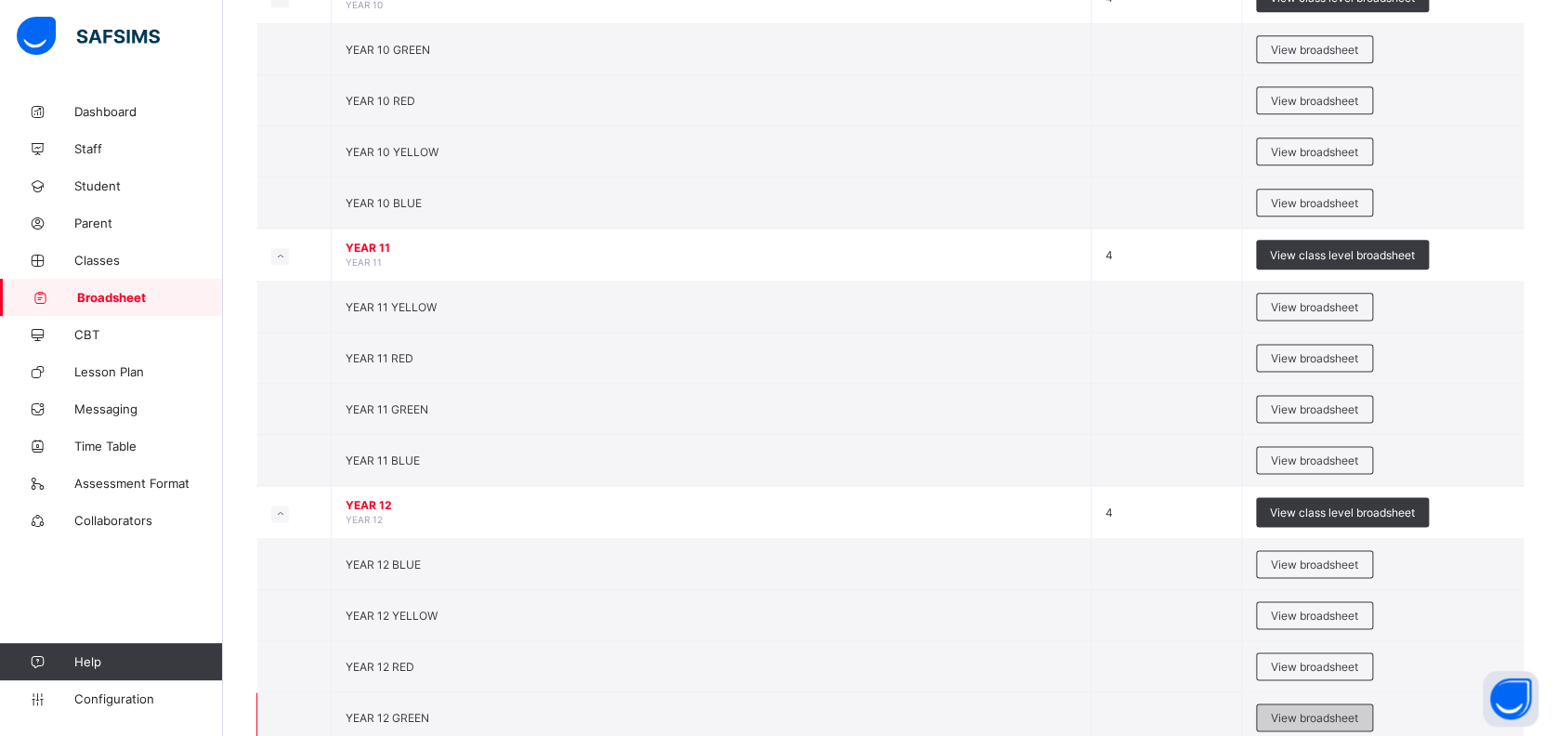
click at [1321, 713] on span "View broadsheet" at bounding box center [1314, 718] width 87 height 14
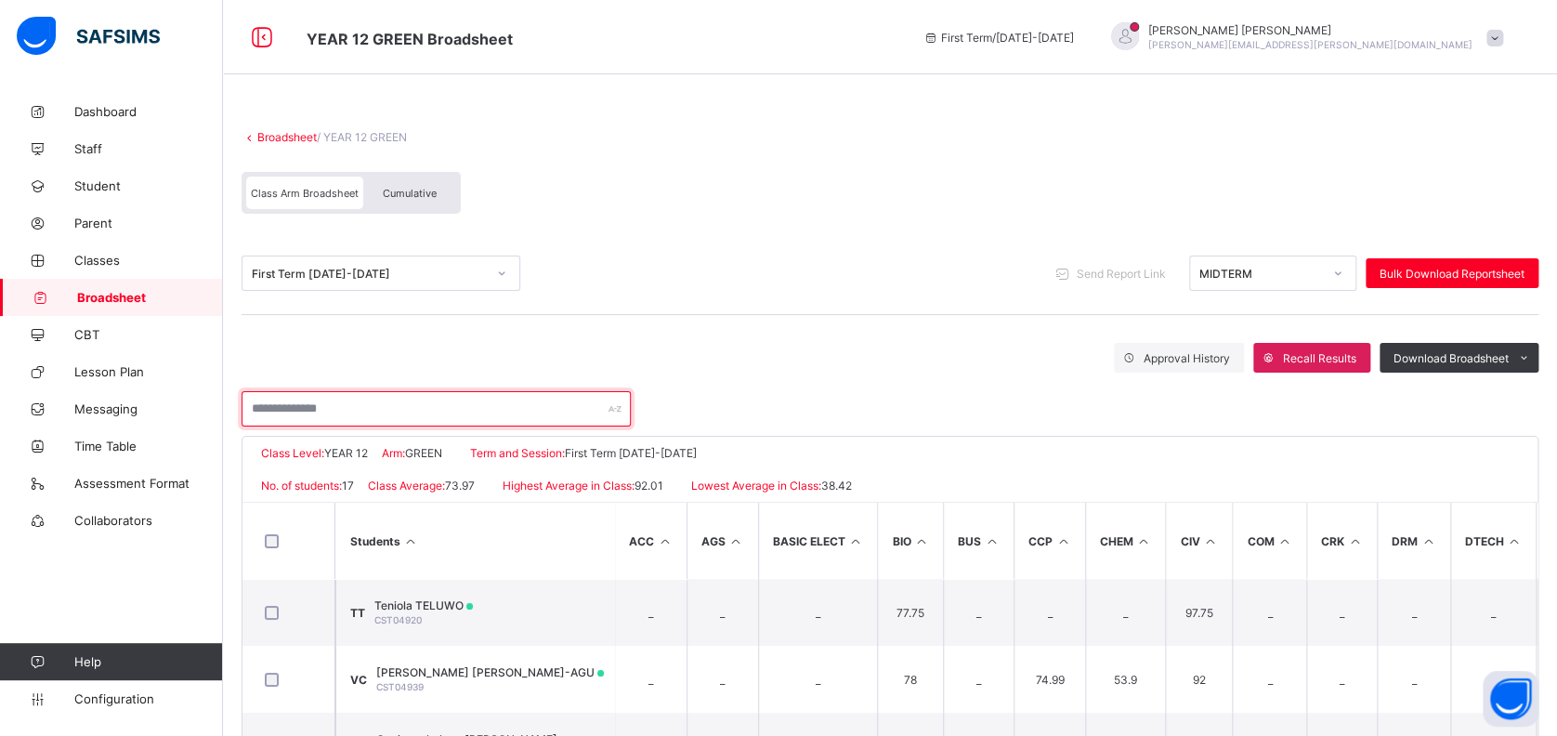
click at [503, 412] on input "text" at bounding box center [436, 408] width 389 height 35
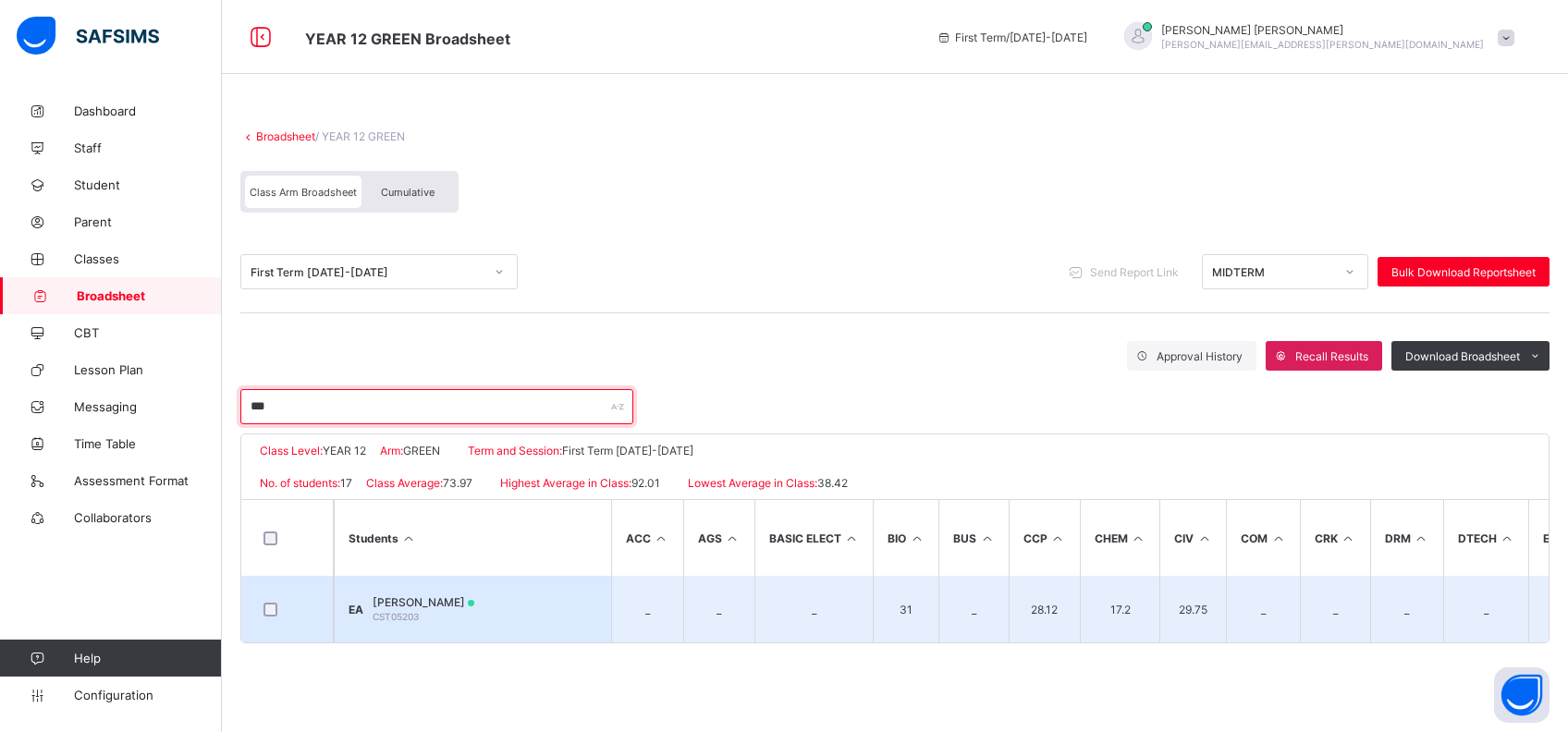
type input "***"
click at [475, 609] on div "Eji Alexis ANYAGAFU CST05203" at bounding box center [423, 609] width 101 height 28
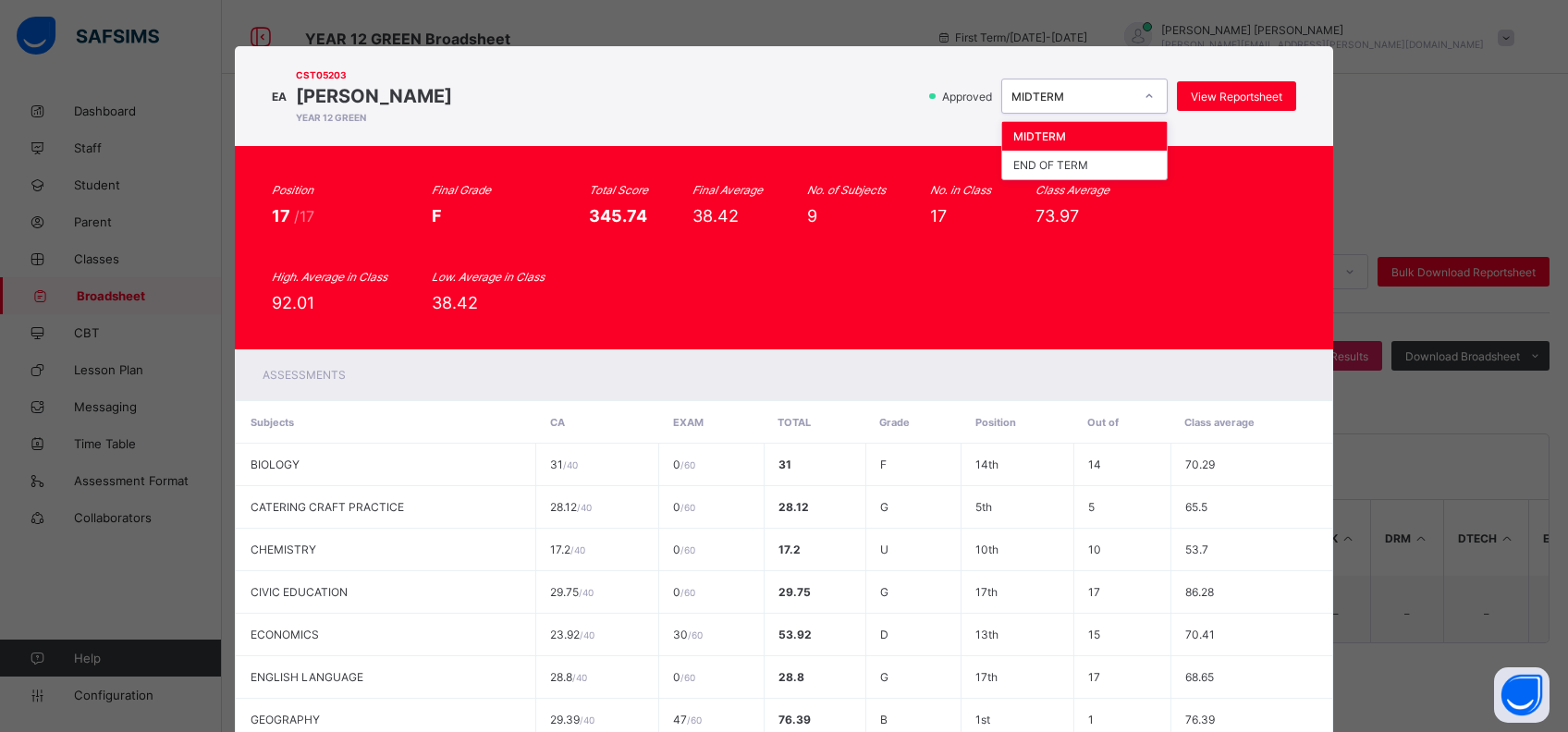
click at [1093, 91] on div "MIDTERM" at bounding box center [1072, 96] width 122 height 14
click at [1071, 166] on div "END OF TERM" at bounding box center [1083, 164] width 164 height 29
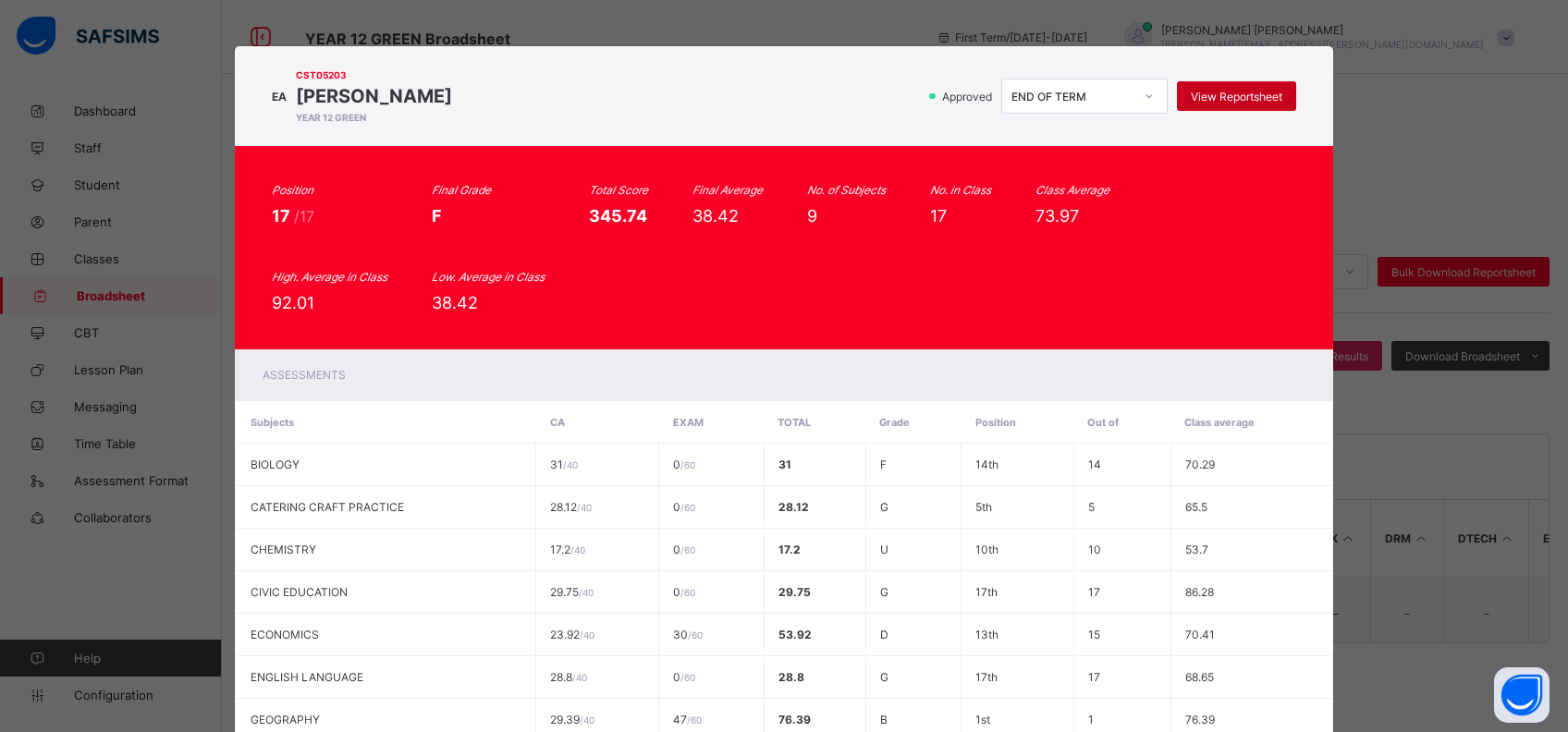
click at [1232, 97] on span "View Reportsheet" at bounding box center [1237, 96] width 92 height 14
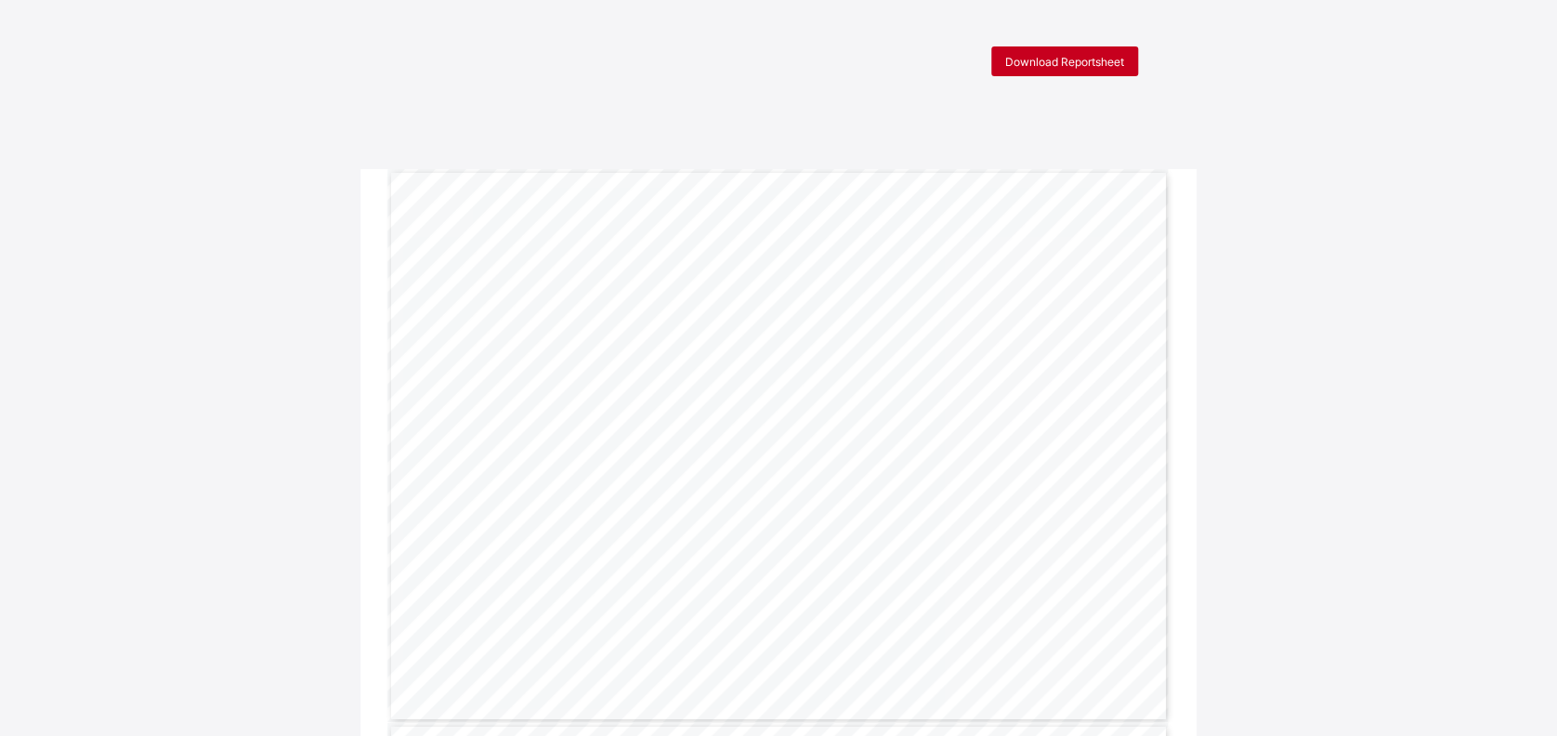
click at [1081, 49] on div "Download Reportsheet" at bounding box center [1064, 61] width 147 height 30
drag, startPoint x: 0, startPoint y: 0, endPoint x: 1032, endPoint y: 54, distance: 1033.5
click at [1032, 55] on span "Download Reportsheet" at bounding box center [1064, 62] width 119 height 14
click at [1077, 52] on div "Download Reportsheet" at bounding box center [1064, 61] width 147 height 30
